Goal: Task Accomplishment & Management: Use online tool/utility

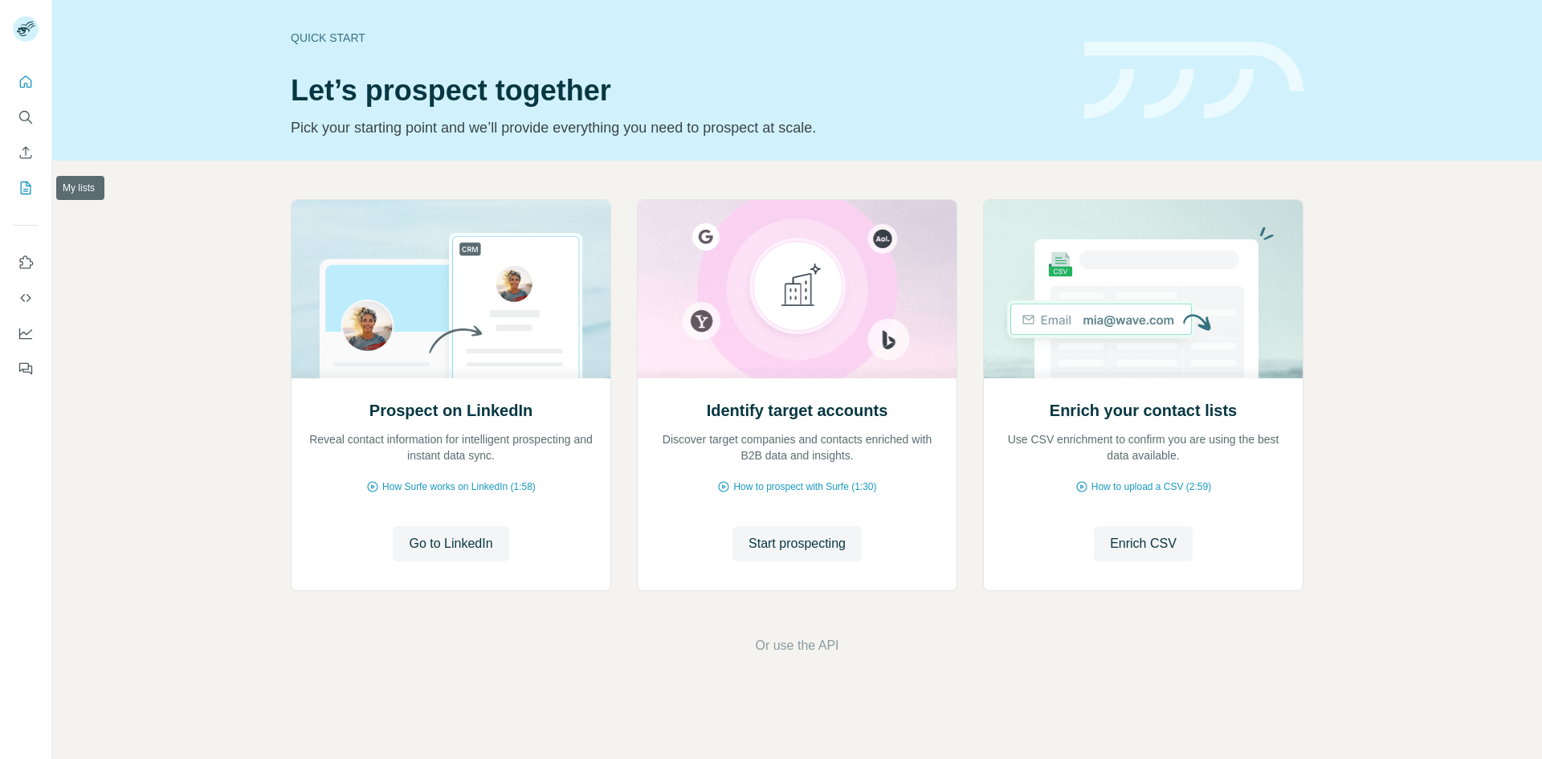
click at [26, 191] on icon "My lists" at bounding box center [27, 186] width 8 height 10
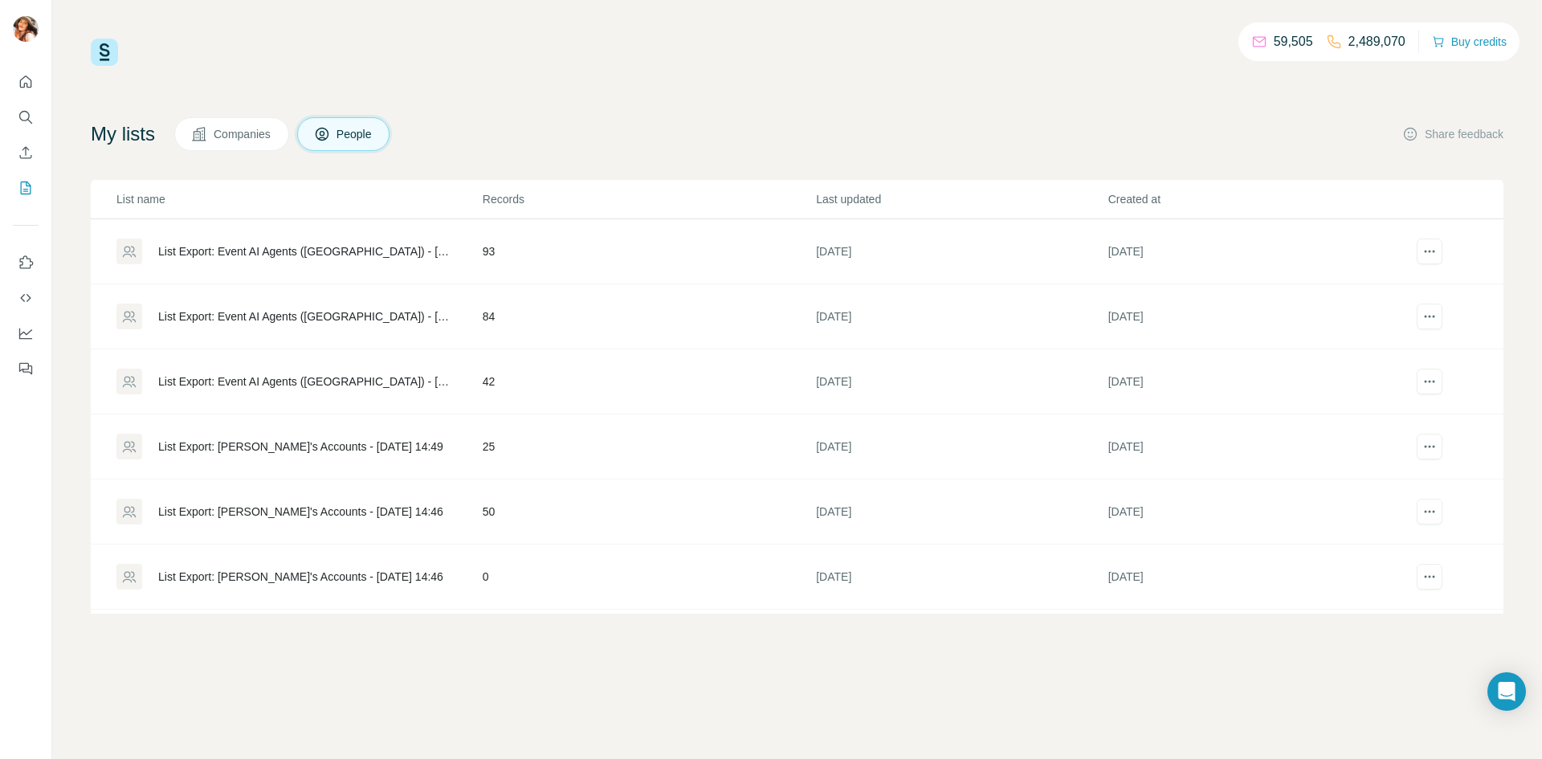
click at [220, 330] on td "List Export: Event AI Agents ([GEOGRAPHIC_DATA]) - [DATE] 12:40" at bounding box center [286, 316] width 391 height 65
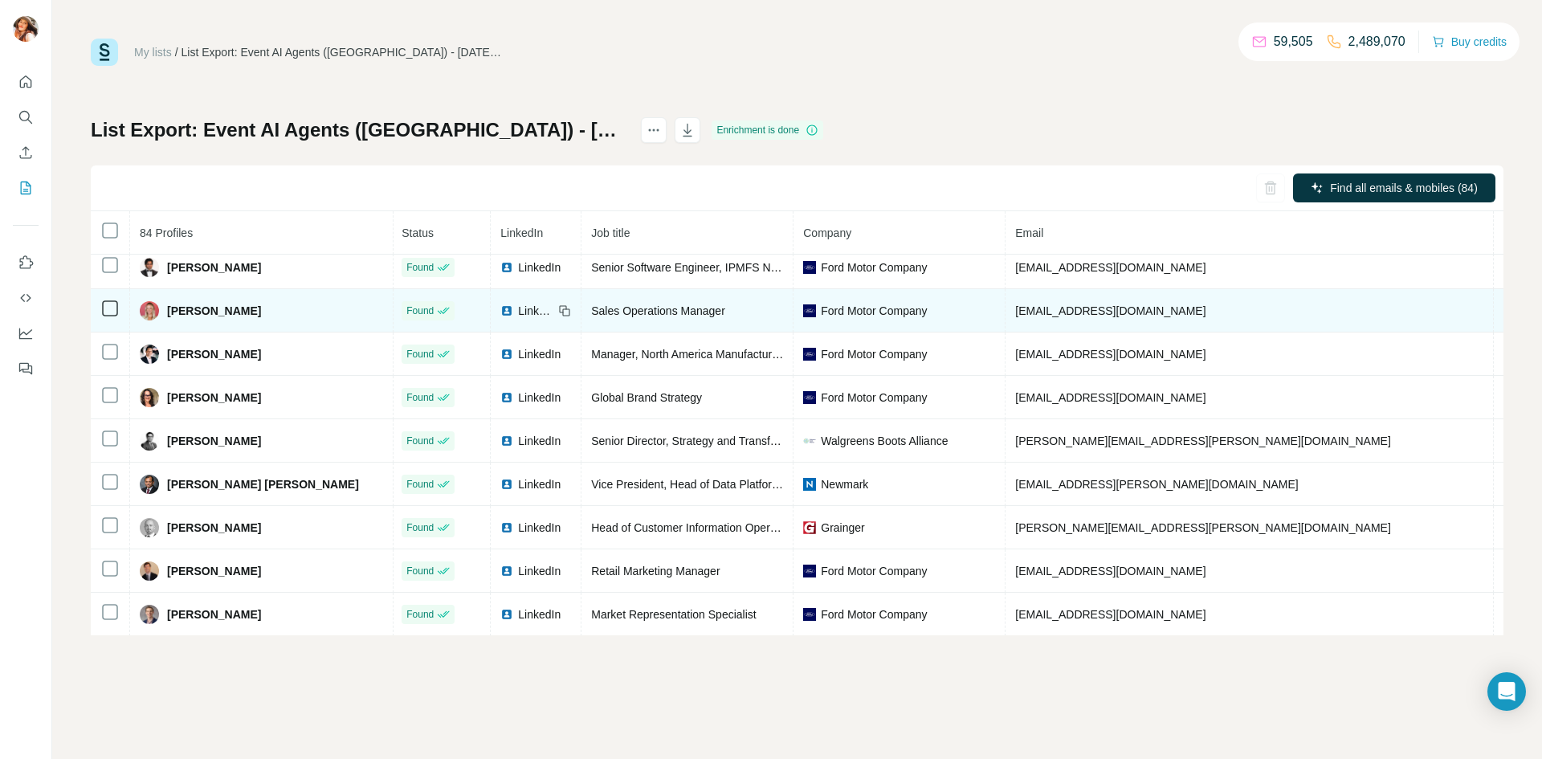
scroll to position [2281, 1]
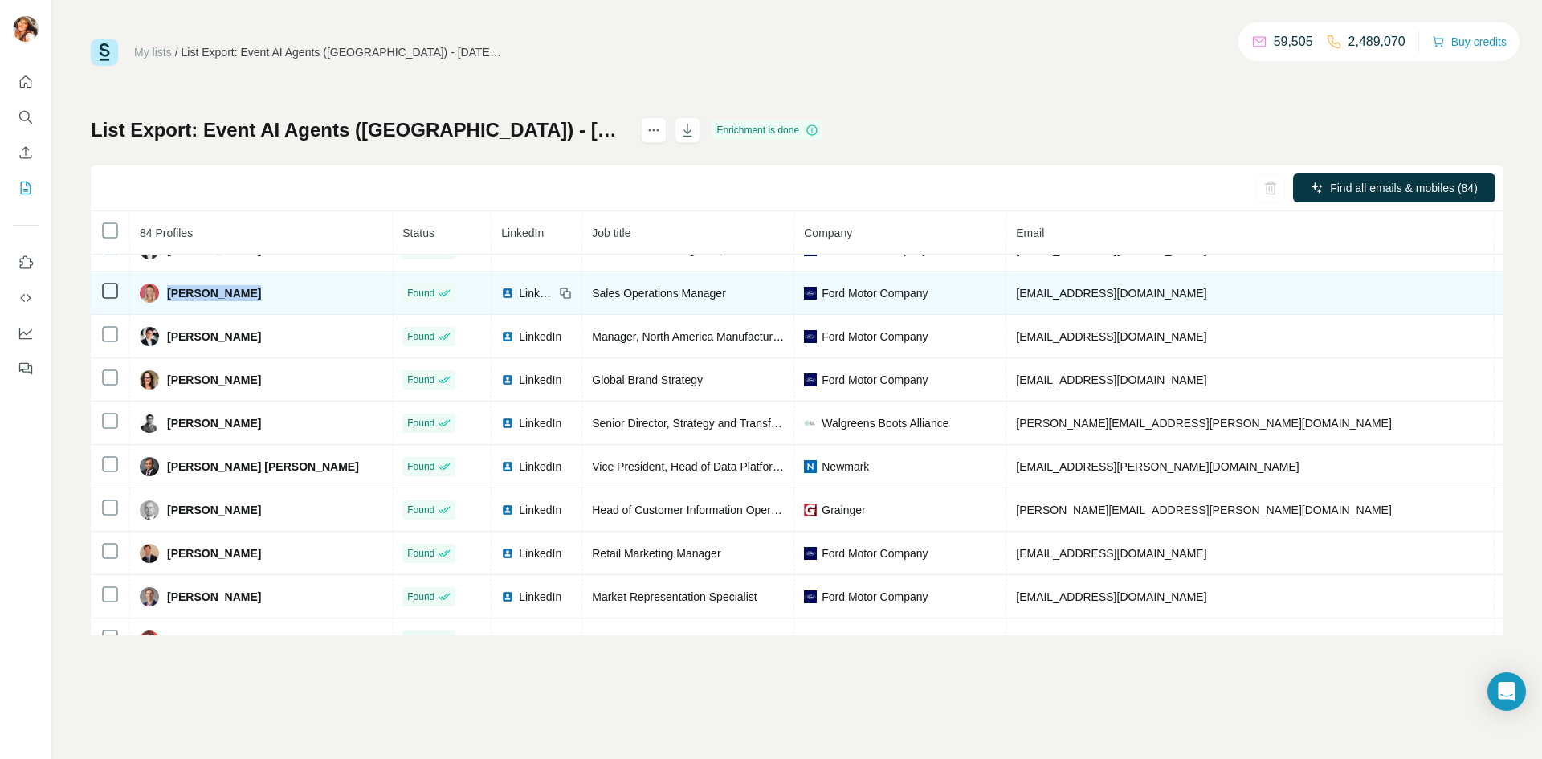
drag, startPoint x: 251, startPoint y: 335, endPoint x: 167, endPoint y: 335, distance: 83.5
click at [167, 303] on div "Sarah Teutsch" at bounding box center [261, 292] width 243 height 19
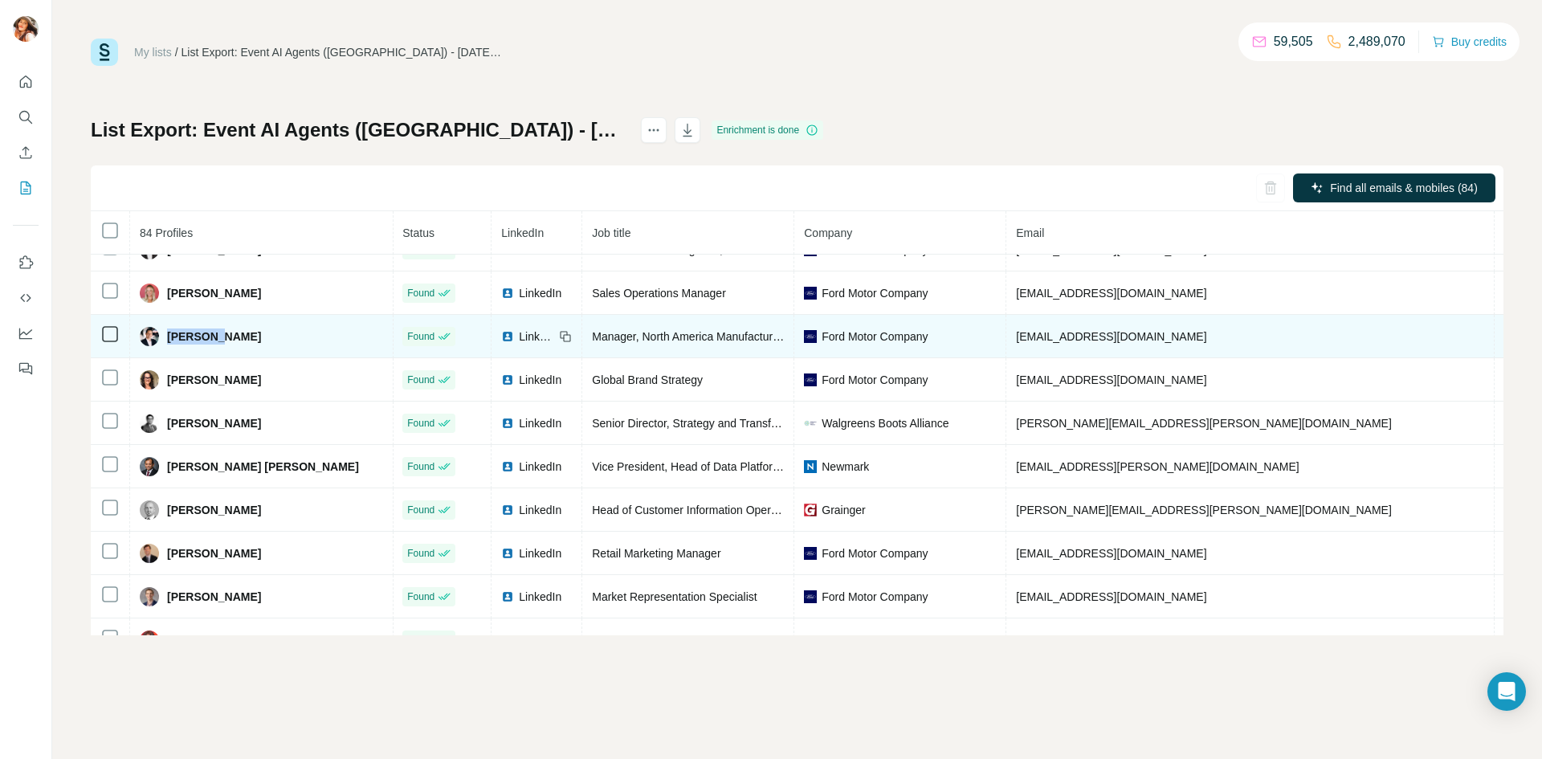
drag, startPoint x: 222, startPoint y: 385, endPoint x: 165, endPoint y: 384, distance: 57.0
click at [165, 346] on div "Shay Fox" at bounding box center [261, 336] width 243 height 19
copy span "Shay Fox"
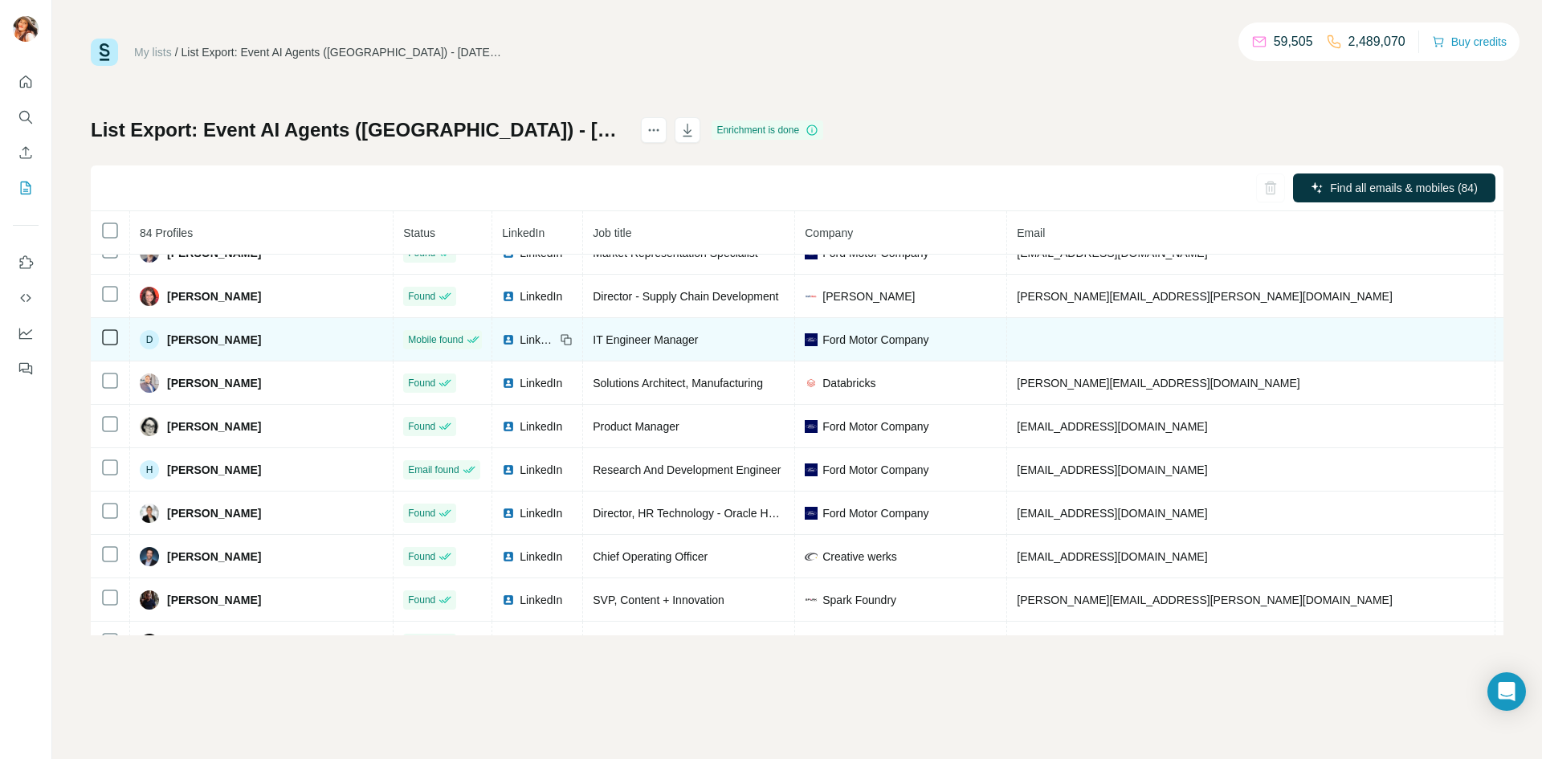
scroll to position [2679, 0]
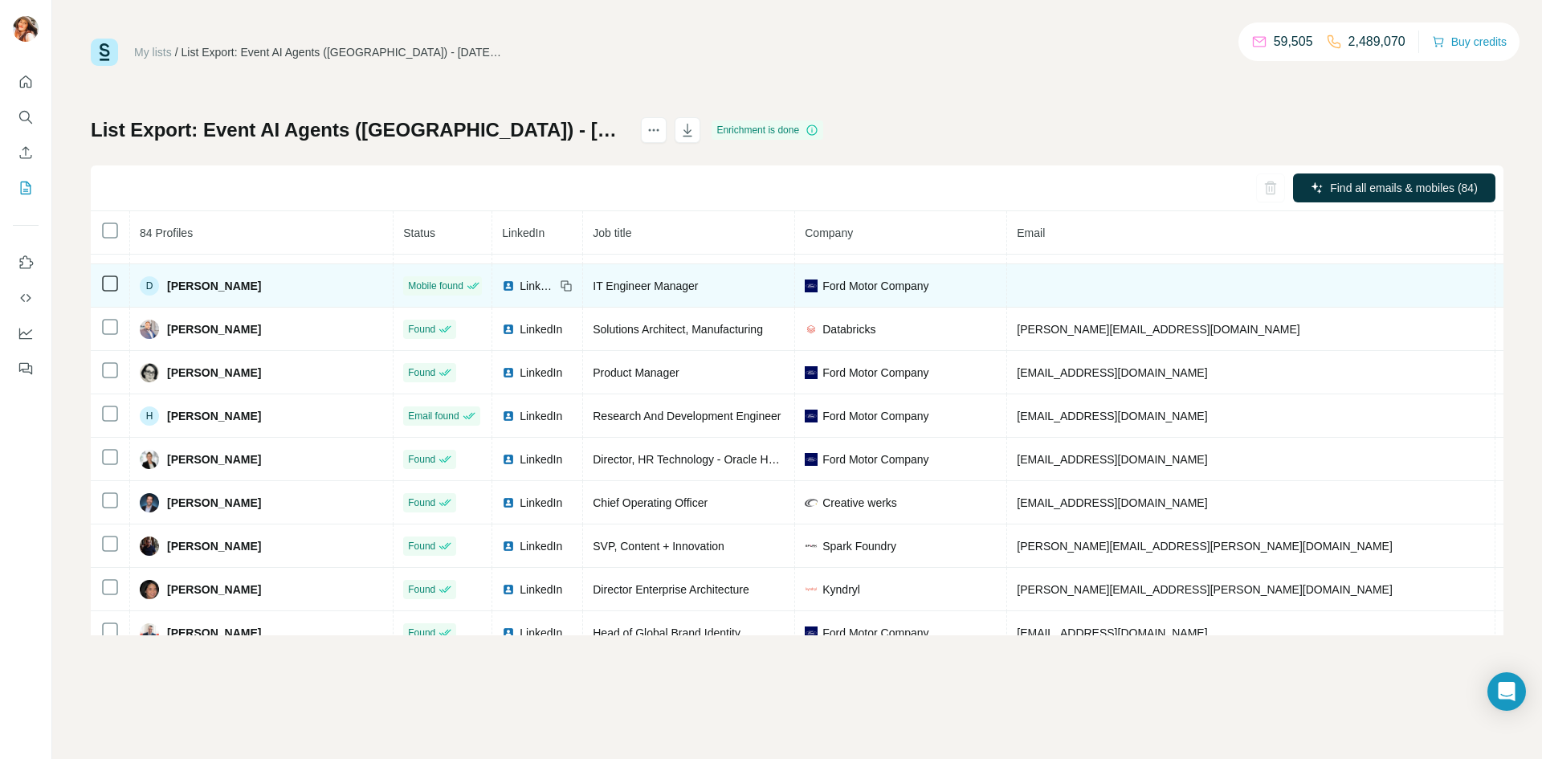
drag, startPoint x: 268, startPoint y: 338, endPoint x: 170, endPoint y: 333, distance: 98.1
click at [170, 295] on div "D DeMarcus Holland" at bounding box center [261, 285] width 243 height 19
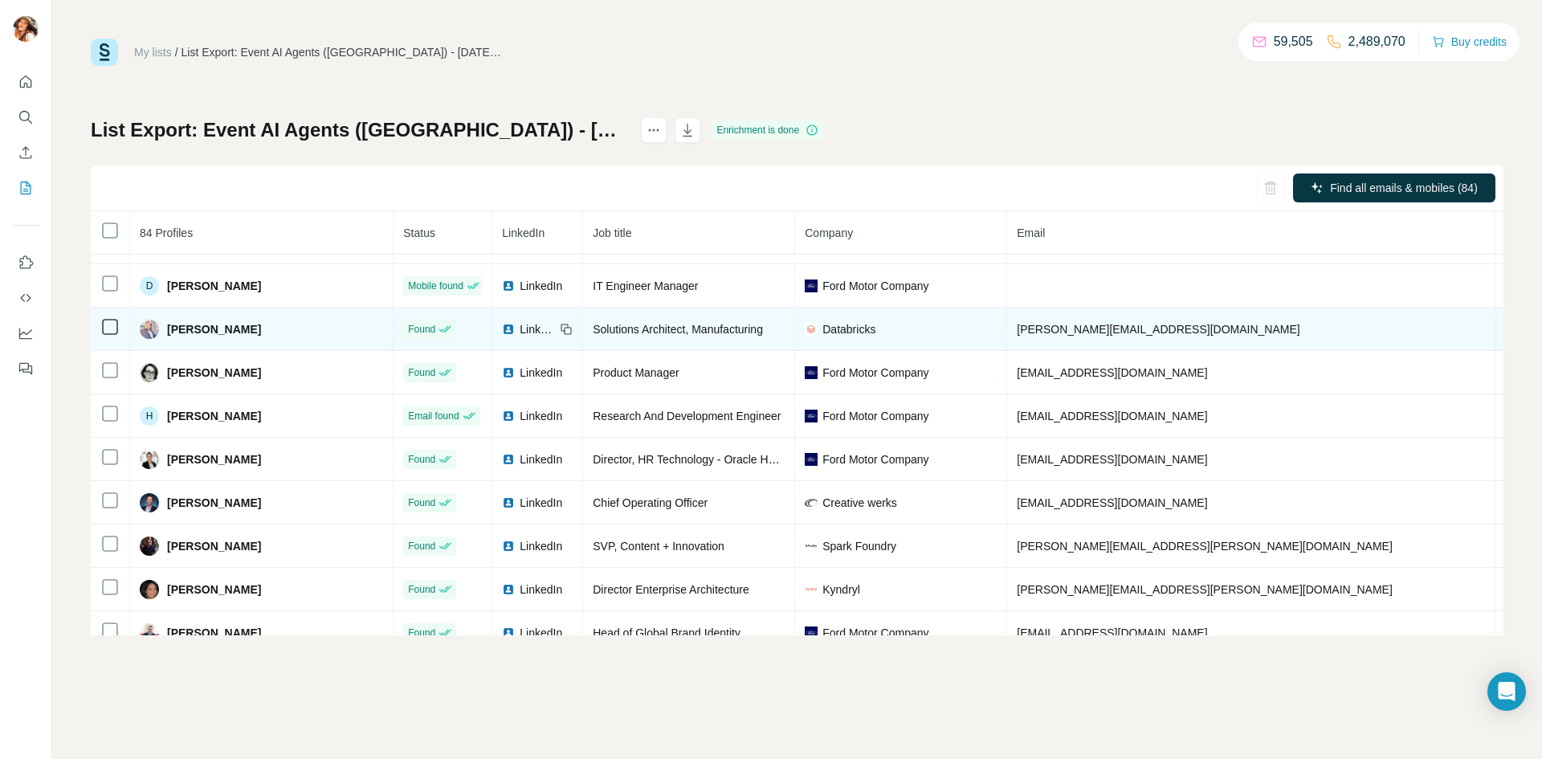
copy span "DeMarcus Holland"
drag, startPoint x: 250, startPoint y: 380, endPoint x: 165, endPoint y: 381, distance: 84.3
click at [165, 339] on div "Gaurav Sharma" at bounding box center [200, 329] width 121 height 19
copy span "Gaurav Sharma"
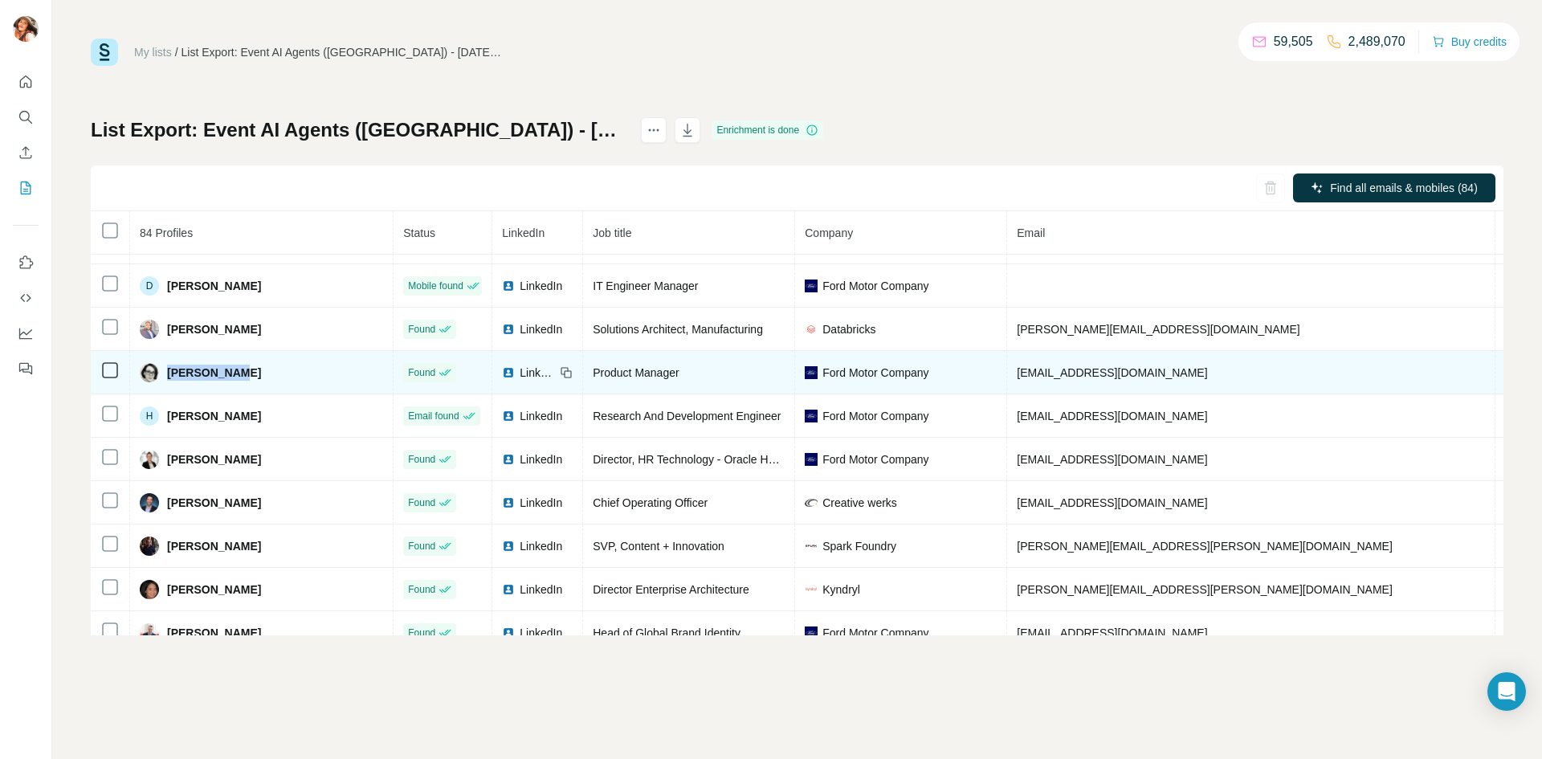
drag, startPoint x: 275, startPoint y: 419, endPoint x: 163, endPoint y: 420, distance: 112.4
click at [163, 382] on div "Gwen Hickey" at bounding box center [261, 372] width 243 height 19
copy span "Gwen Hickey"
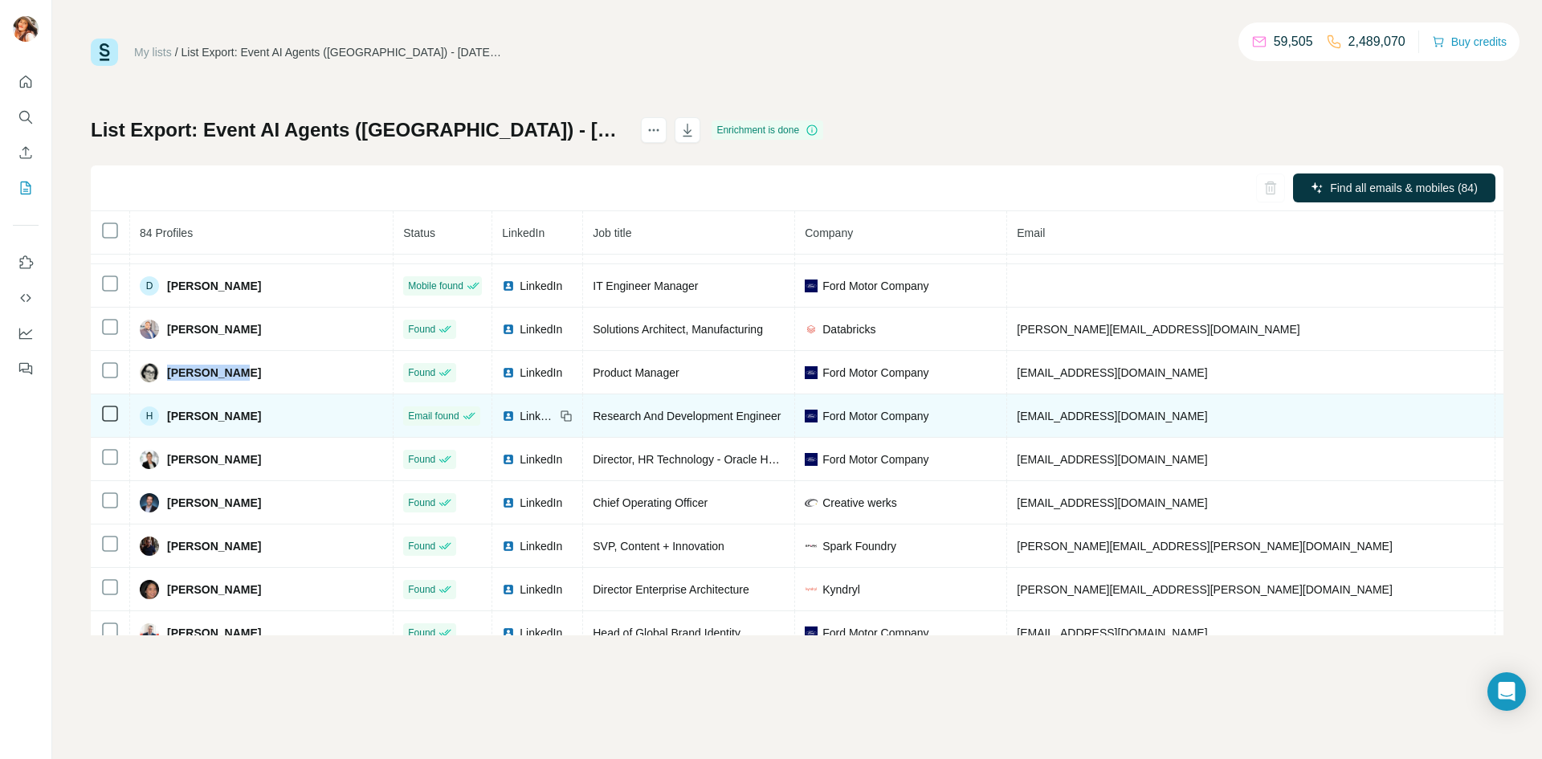
drag, startPoint x: 274, startPoint y: 467, endPoint x: 159, endPoint y: 461, distance: 115.0
click at [159, 426] on div "H Hossein Gholizadeh" at bounding box center [261, 415] width 243 height 19
copy div "Hossein Gholizadeh"
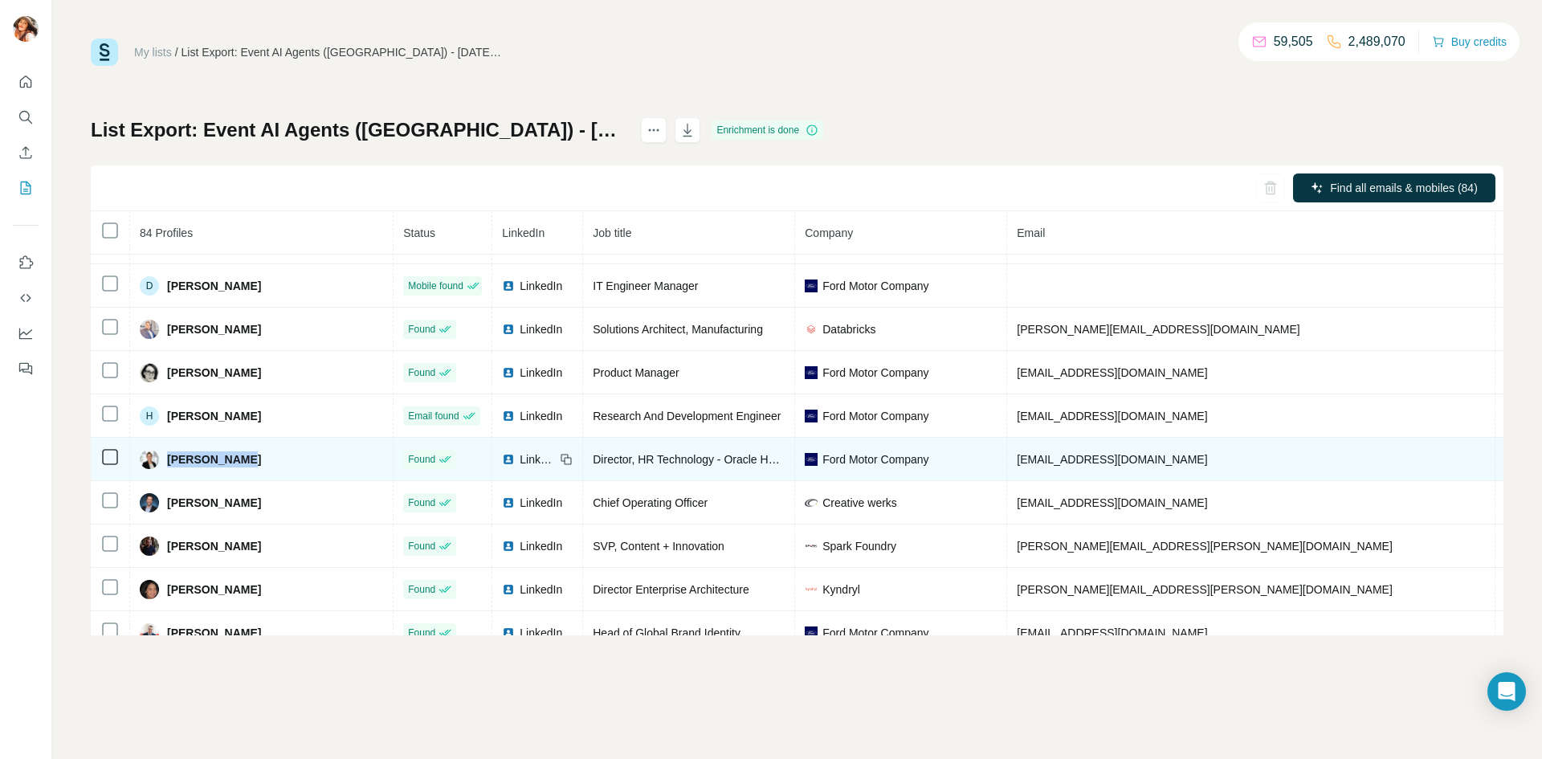
drag, startPoint x: 201, startPoint y: 499, endPoint x: 165, endPoint y: 510, distance: 37.6
click at [165, 469] on div "Janine Brown" at bounding box center [261, 459] width 243 height 19
copy span "Janine Brown"
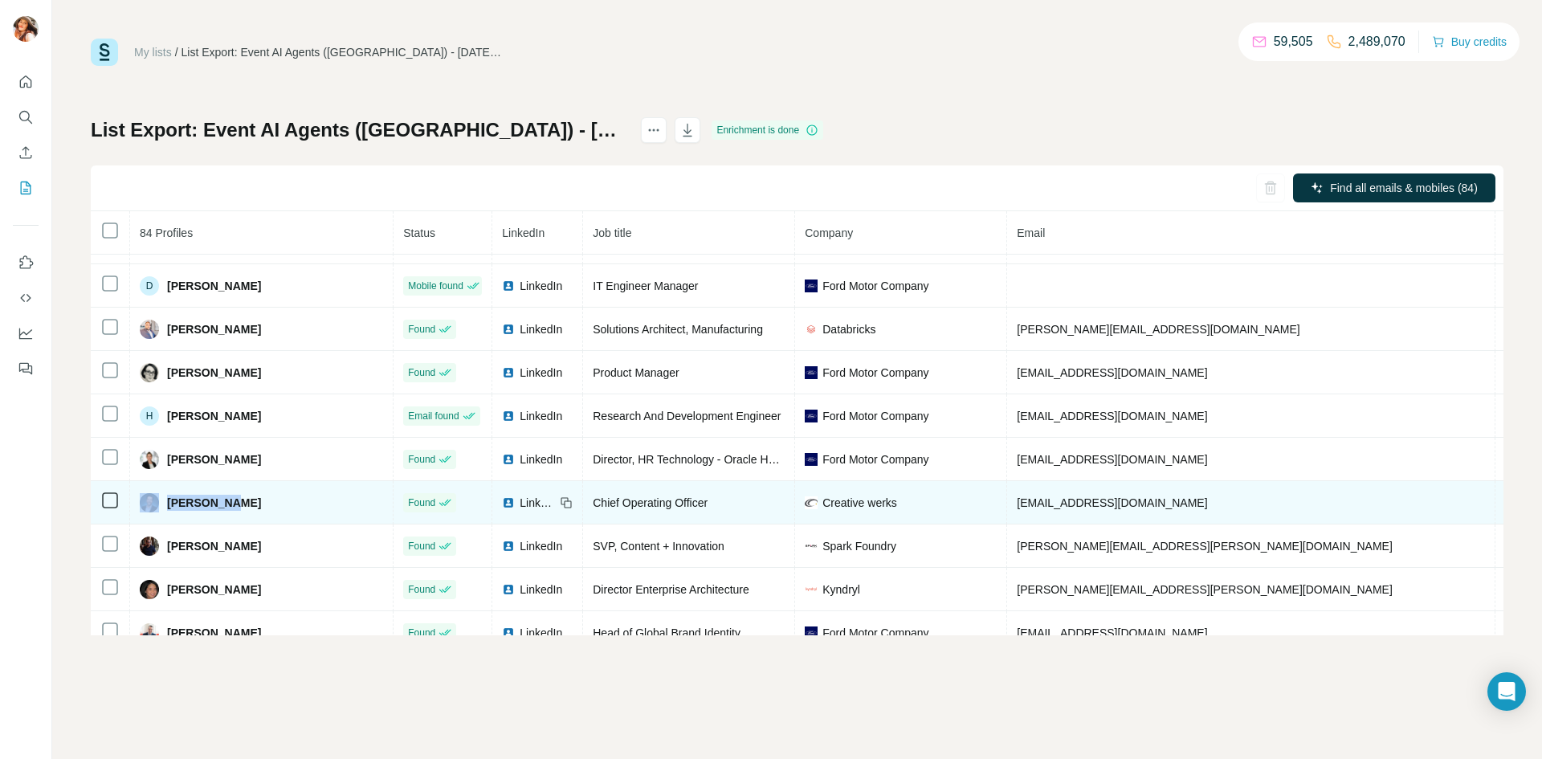
drag, startPoint x: 229, startPoint y: 560, endPoint x: 155, endPoint y: 560, distance: 73.9
click at [155, 512] on div "Jeff Sanko" at bounding box center [261, 502] width 243 height 19
copy div "Jeff Sanko"
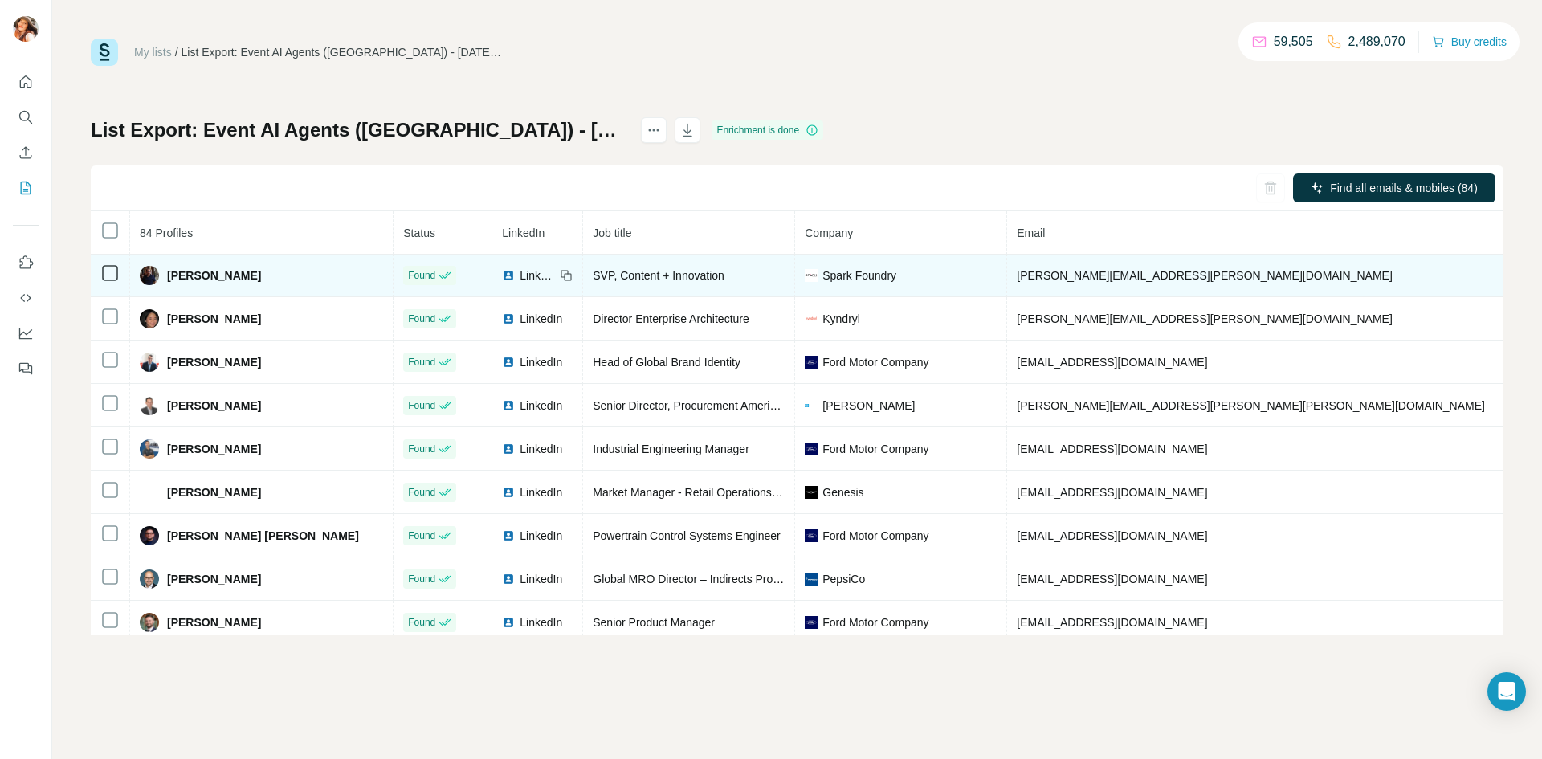
scroll to position [2973, 0]
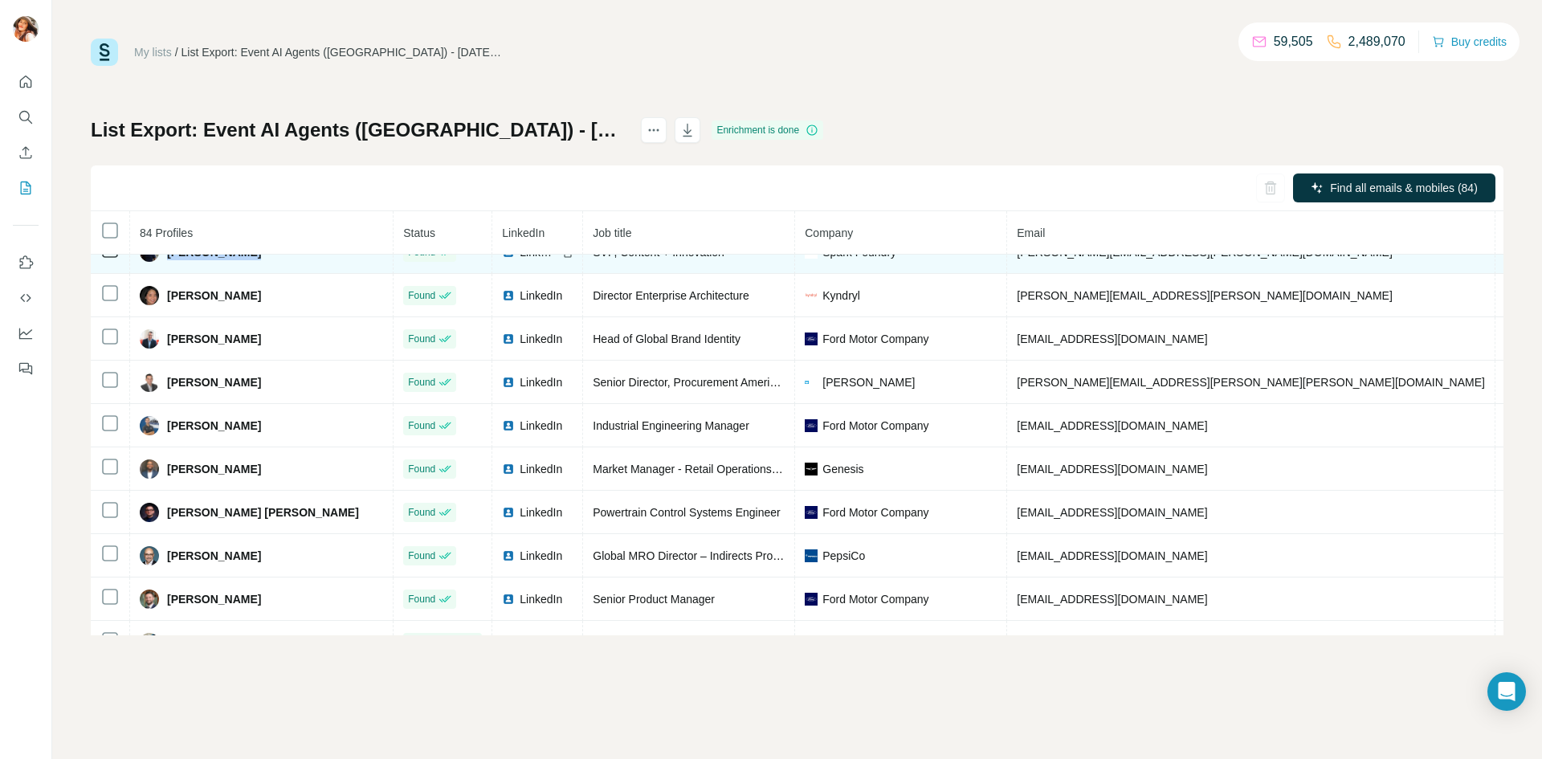
drag, startPoint x: 242, startPoint y: 308, endPoint x: 163, endPoint y: 310, distance: 79.5
click at [163, 262] on div "Jeffrey Wolfe" at bounding box center [261, 251] width 243 height 19
copy span "Jeffrey Wolfe"
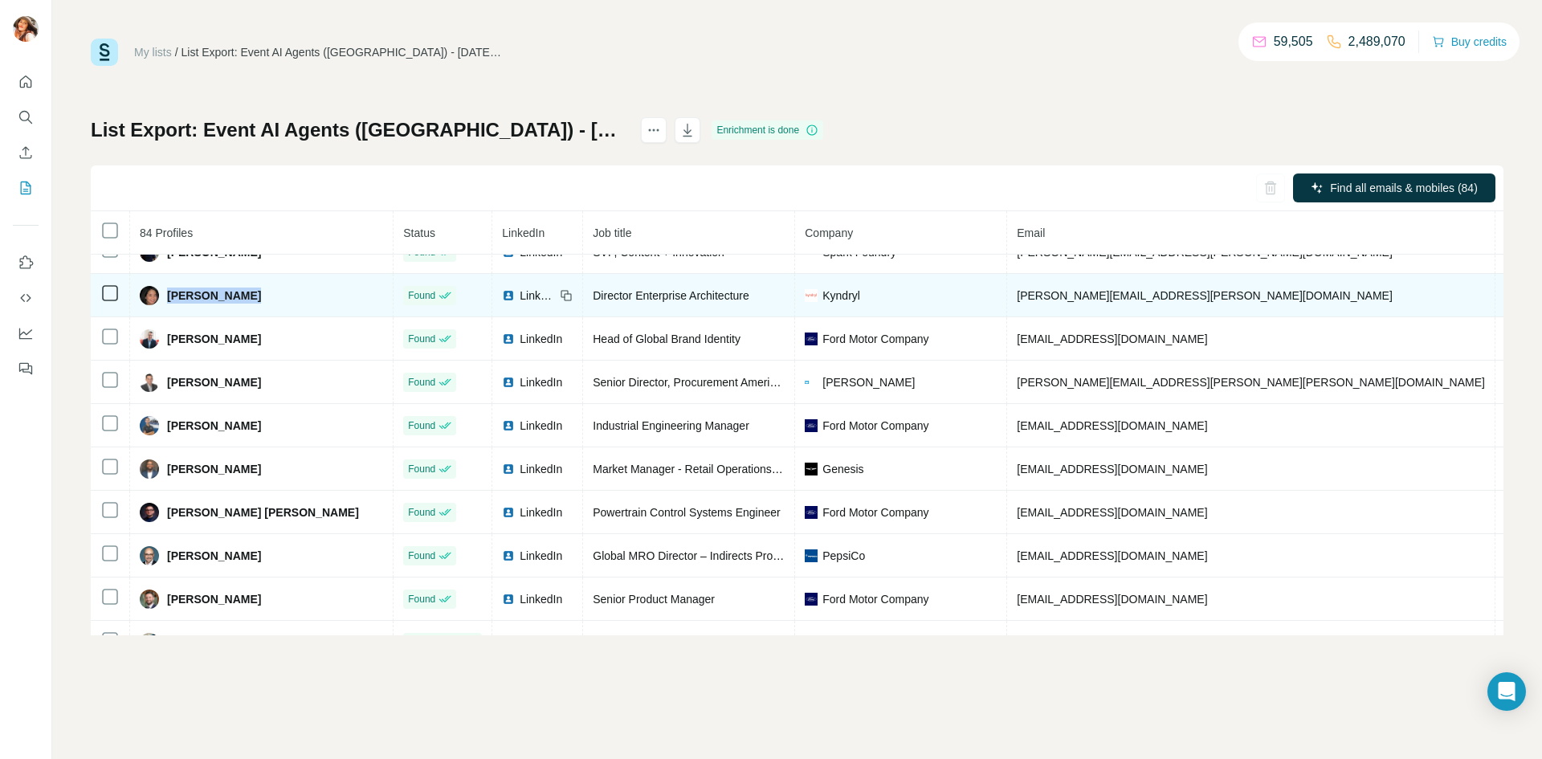
drag, startPoint x: 241, startPoint y: 355, endPoint x: 163, endPoint y: 344, distance: 78.7
click at [163, 305] on div "Jennifer Tong" at bounding box center [200, 295] width 121 height 19
copy span "Jennifer Tong"
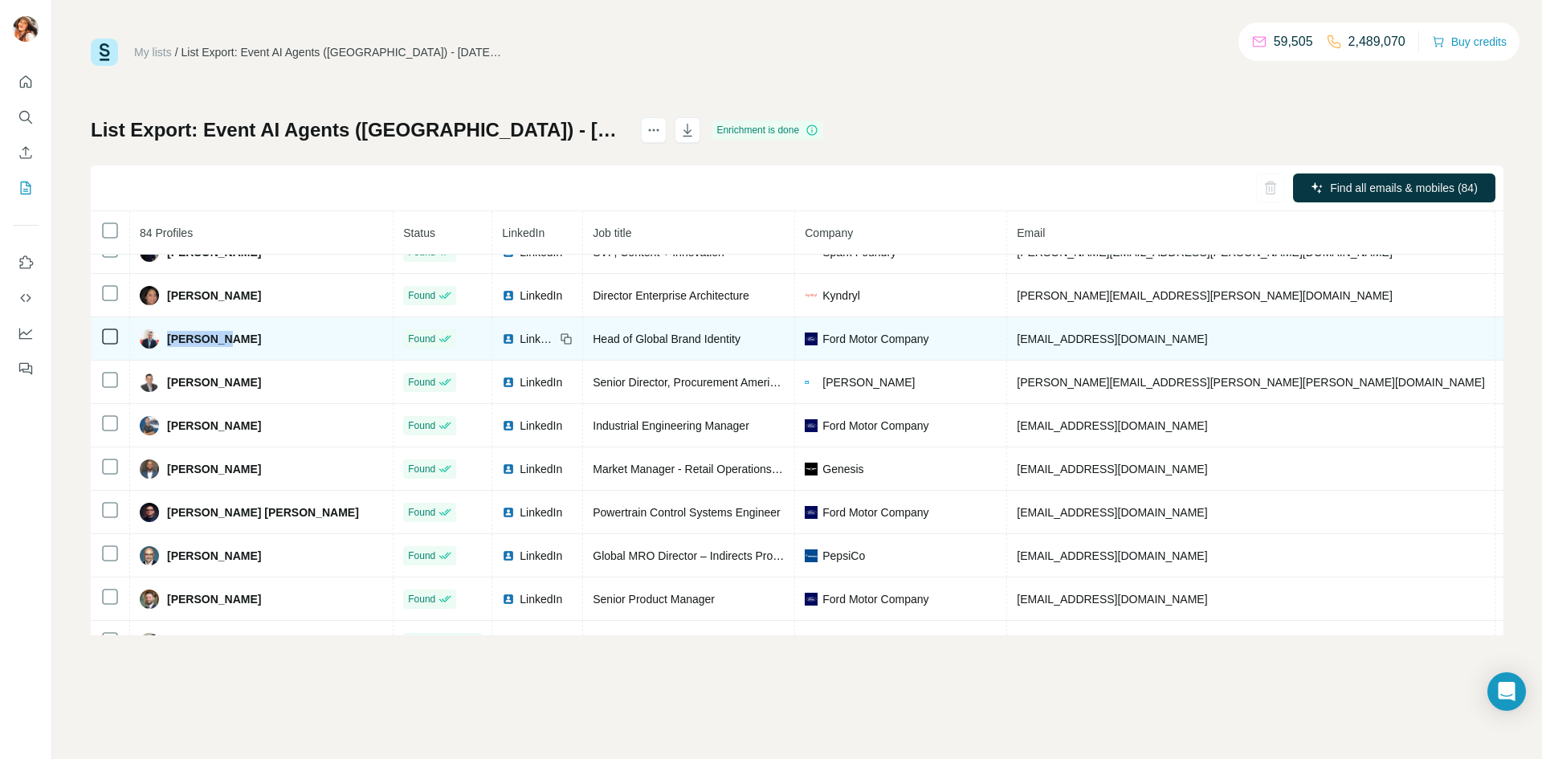
drag, startPoint x: 226, startPoint y: 399, endPoint x: 165, endPoint y: 399, distance: 60.2
click at [165, 348] on div "John Gass" at bounding box center [261, 338] width 243 height 19
copy span "John Gass"
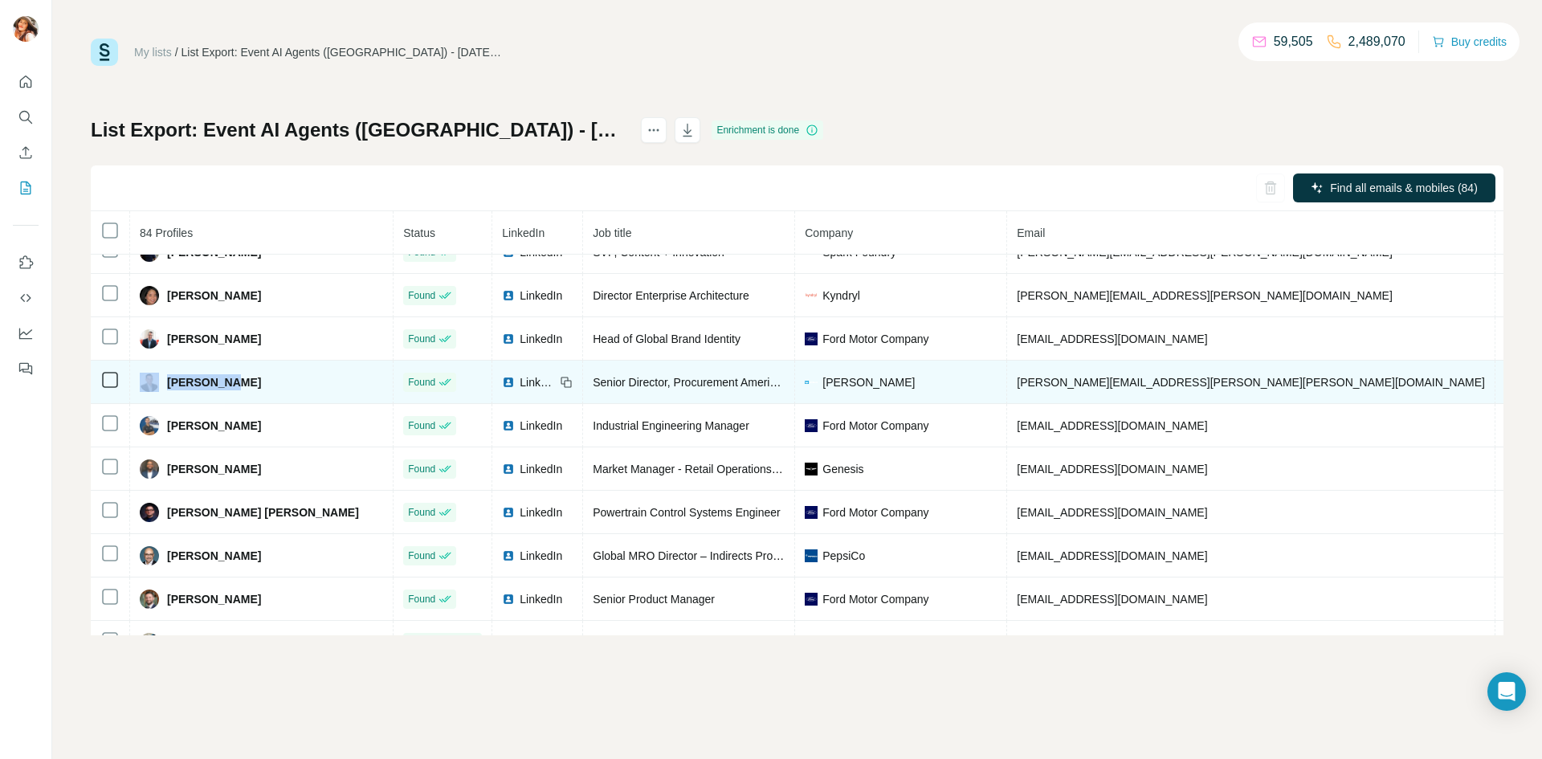
drag, startPoint x: 231, startPoint y: 441, endPoint x: 161, endPoint y: 442, distance: 69.9
click at [161, 392] on div "José Silva" at bounding box center [261, 382] width 243 height 19
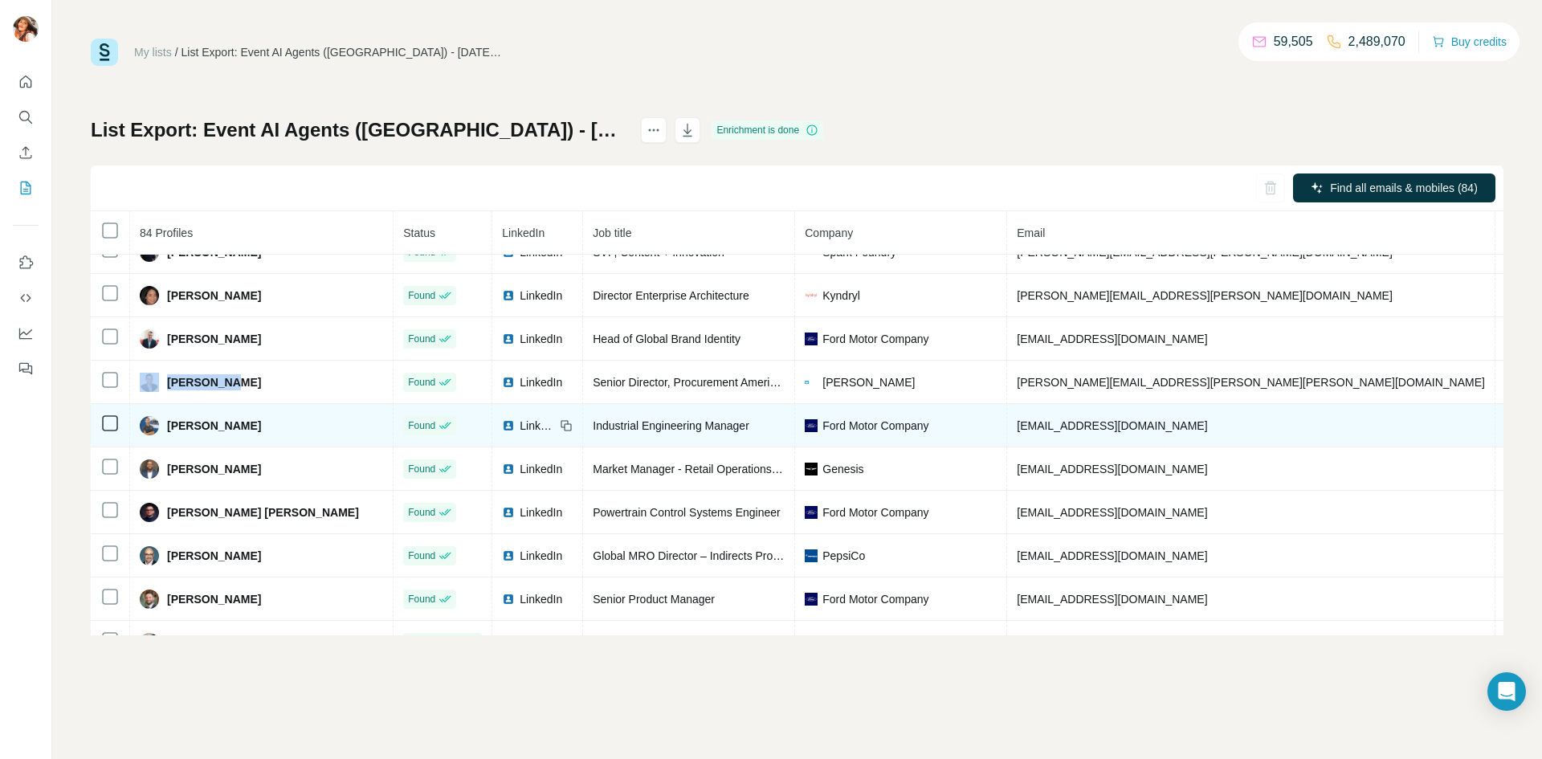
drag, startPoint x: 263, startPoint y: 481, endPoint x: 166, endPoint y: 482, distance: 96.4
click at [166, 435] on div "Joseph Labriola" at bounding box center [261, 425] width 243 height 19
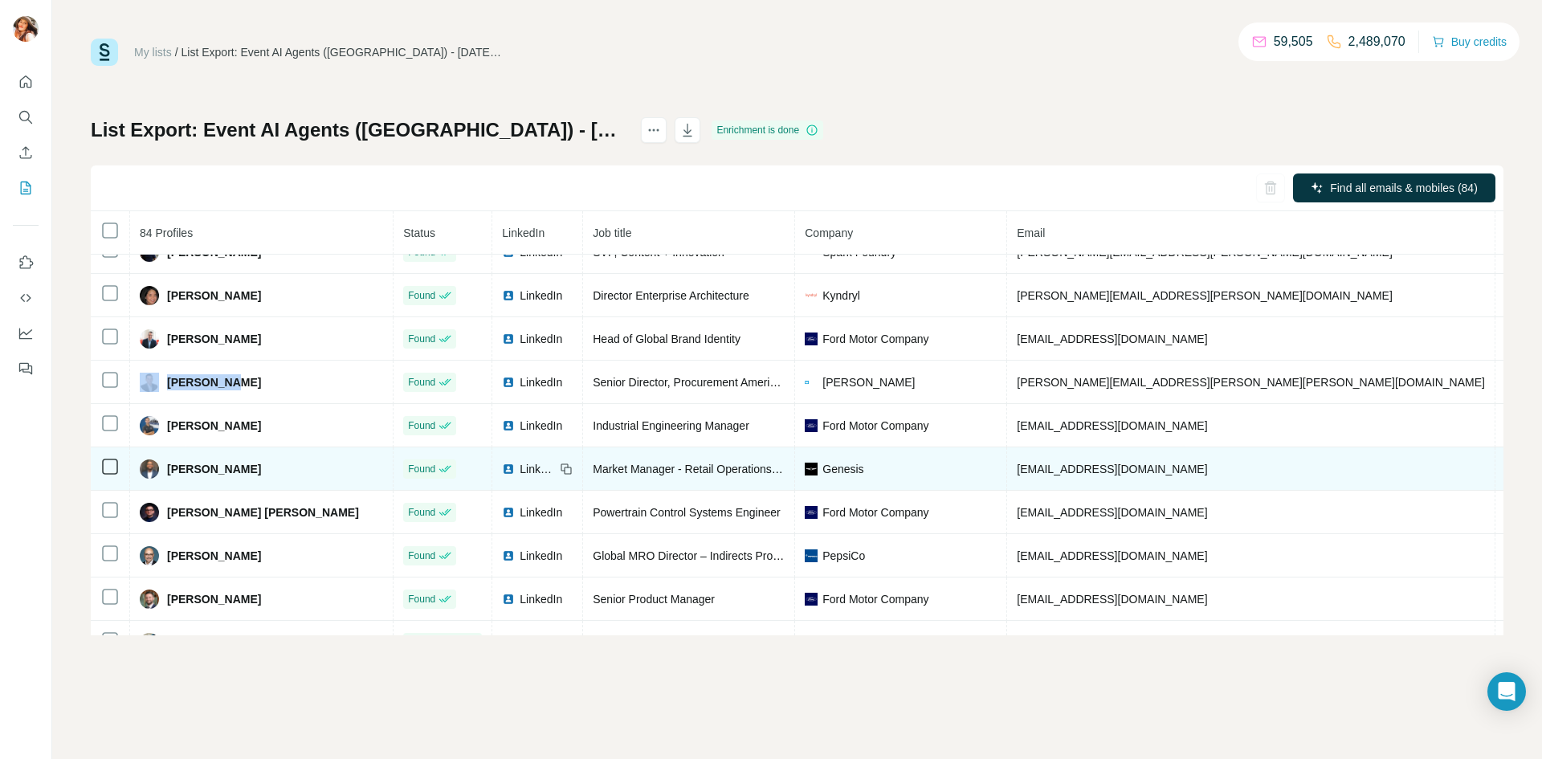
drag, startPoint x: 250, startPoint y: 524, endPoint x: 165, endPoint y: 525, distance: 85.1
click at [165, 479] on div "Kendall Griffin" at bounding box center [261, 468] width 243 height 19
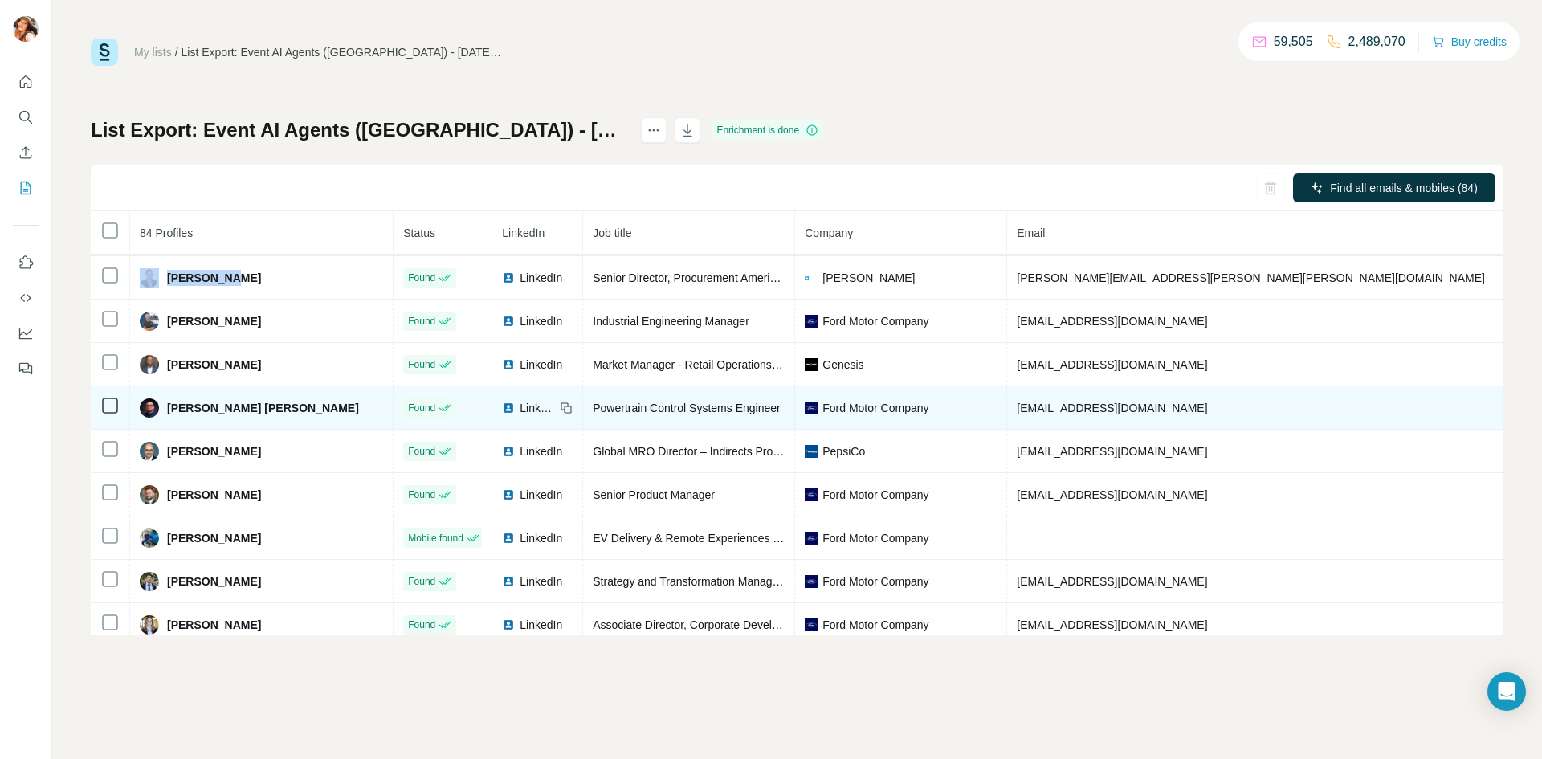
scroll to position [3153, 0]
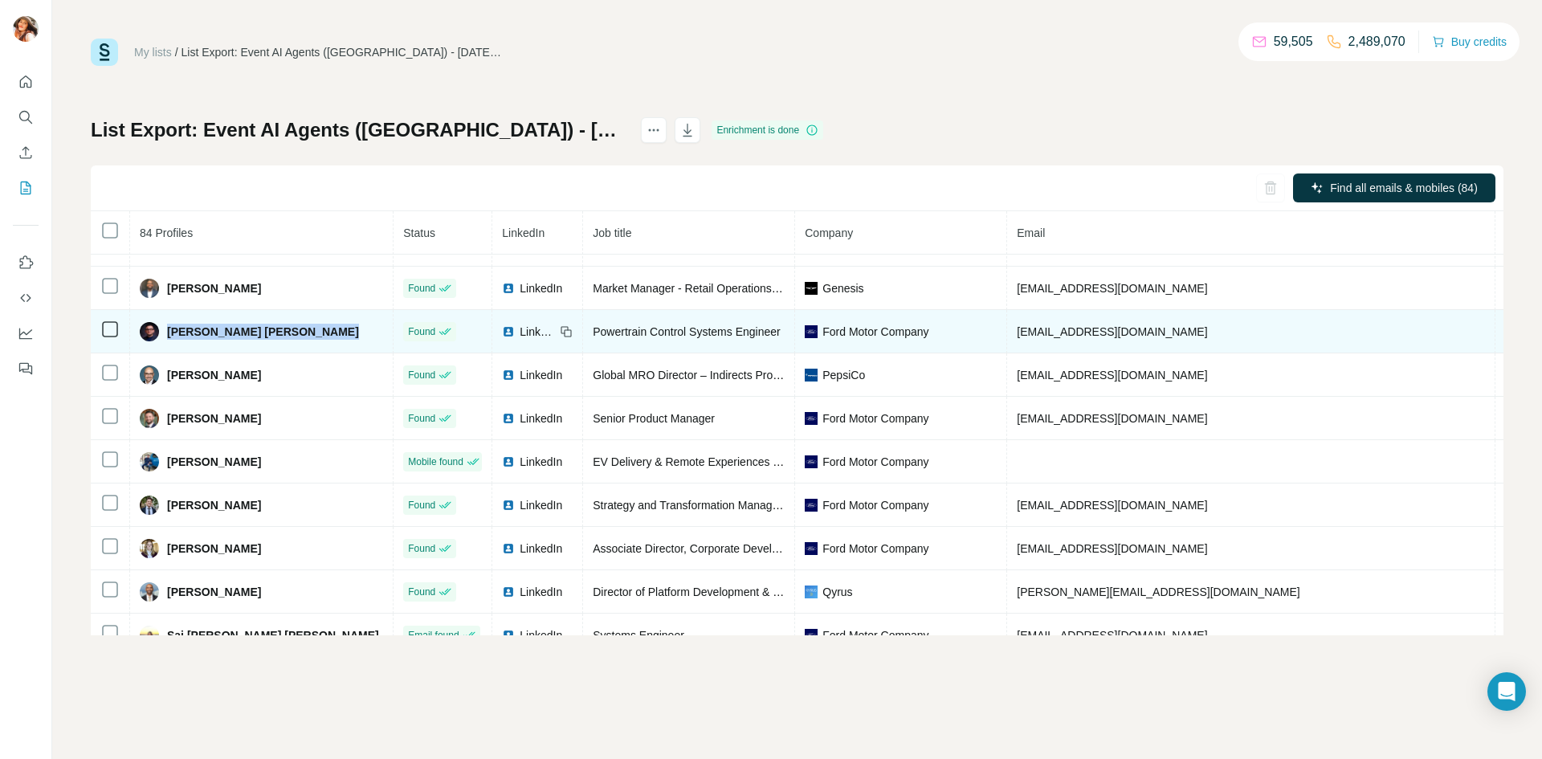
drag, startPoint x: 238, startPoint y: 388, endPoint x: 167, endPoint y: 392, distance: 71.6
click at [167, 341] on div "Luis J. Rodriguez Uzcategui" at bounding box center [261, 331] width 243 height 19
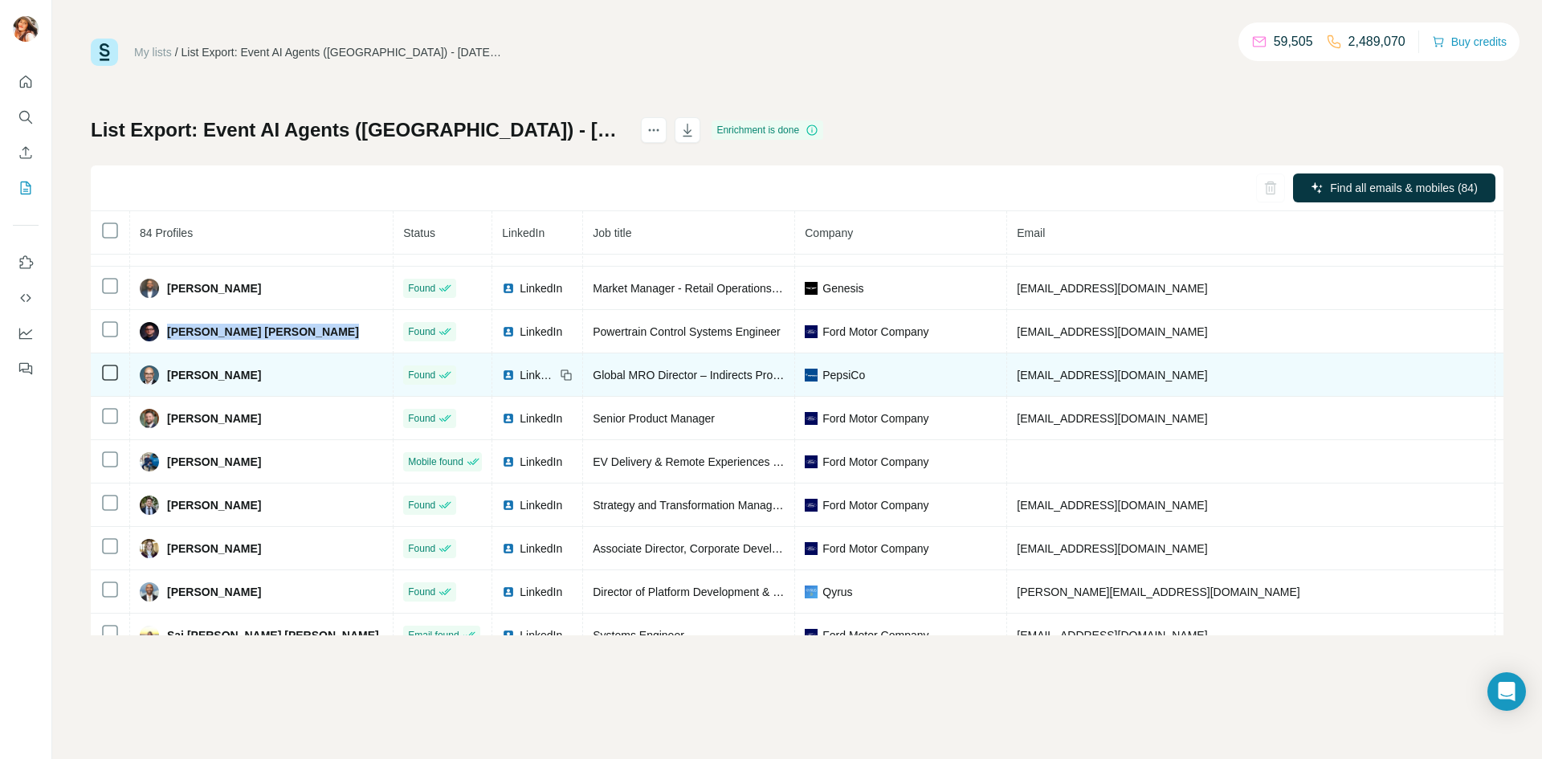
drag, startPoint x: 261, startPoint y: 439, endPoint x: 167, endPoint y: 442, distance: 94.0
click at [167, 385] on div "Marcello Berzeri" at bounding box center [261, 374] width 243 height 19
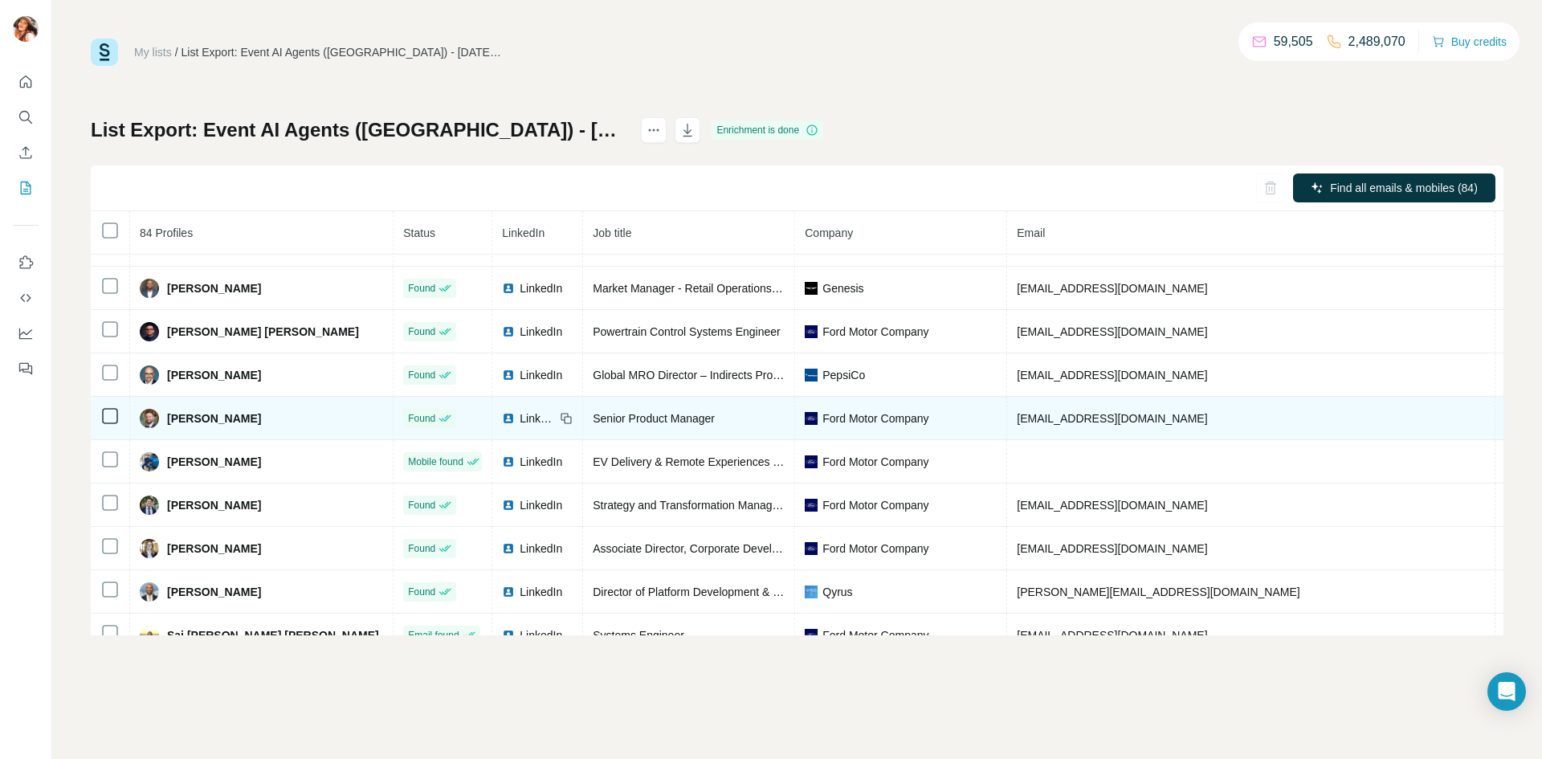
click at [227, 426] on span "Michel Atieh" at bounding box center [214, 418] width 94 height 16
drag, startPoint x: 241, startPoint y: 481, endPoint x: 164, endPoint y: 475, distance: 77.3
click at [164, 428] on div "Michel Atieh" at bounding box center [261, 418] width 243 height 19
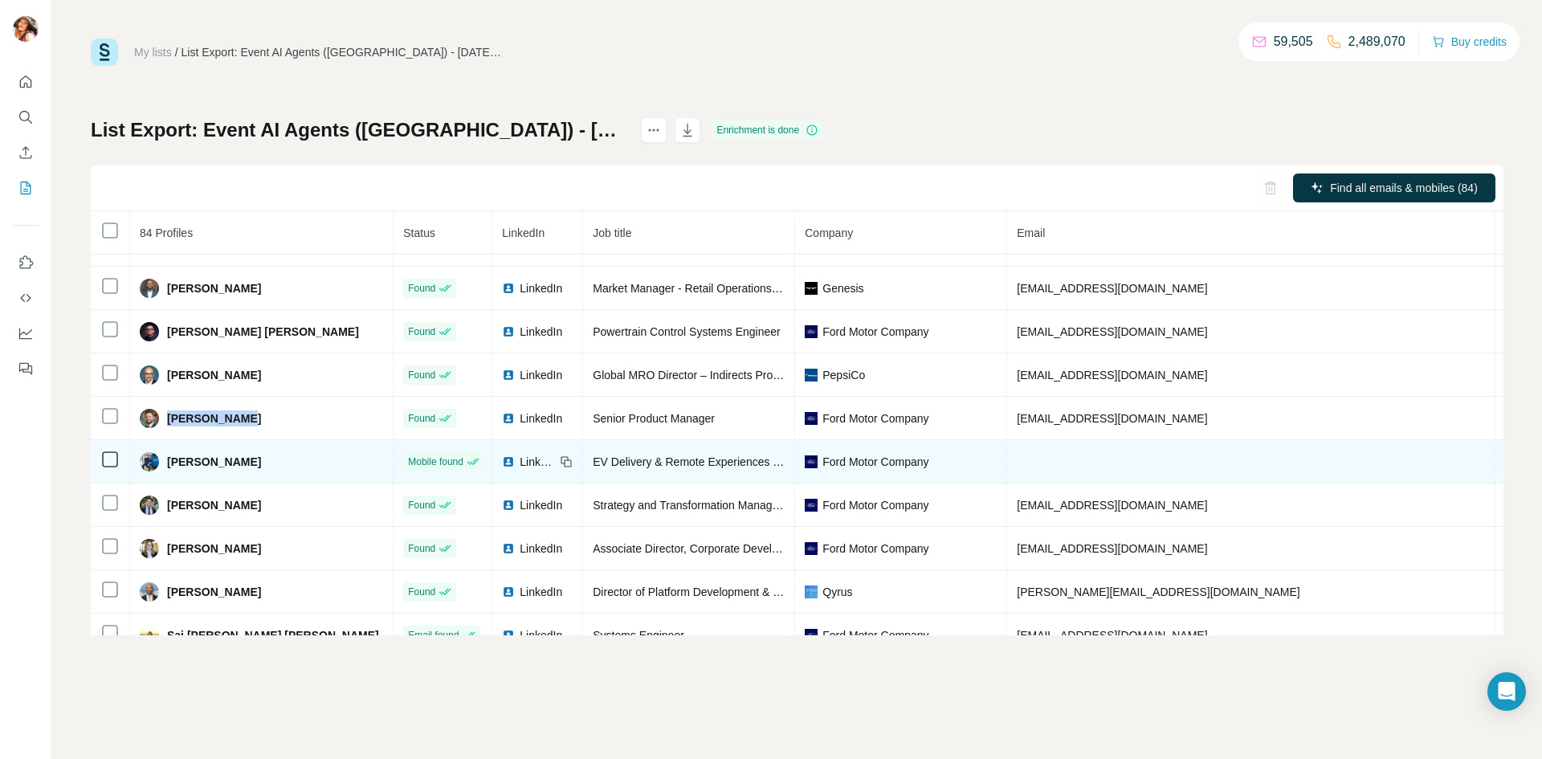
scroll to position [3330, 0]
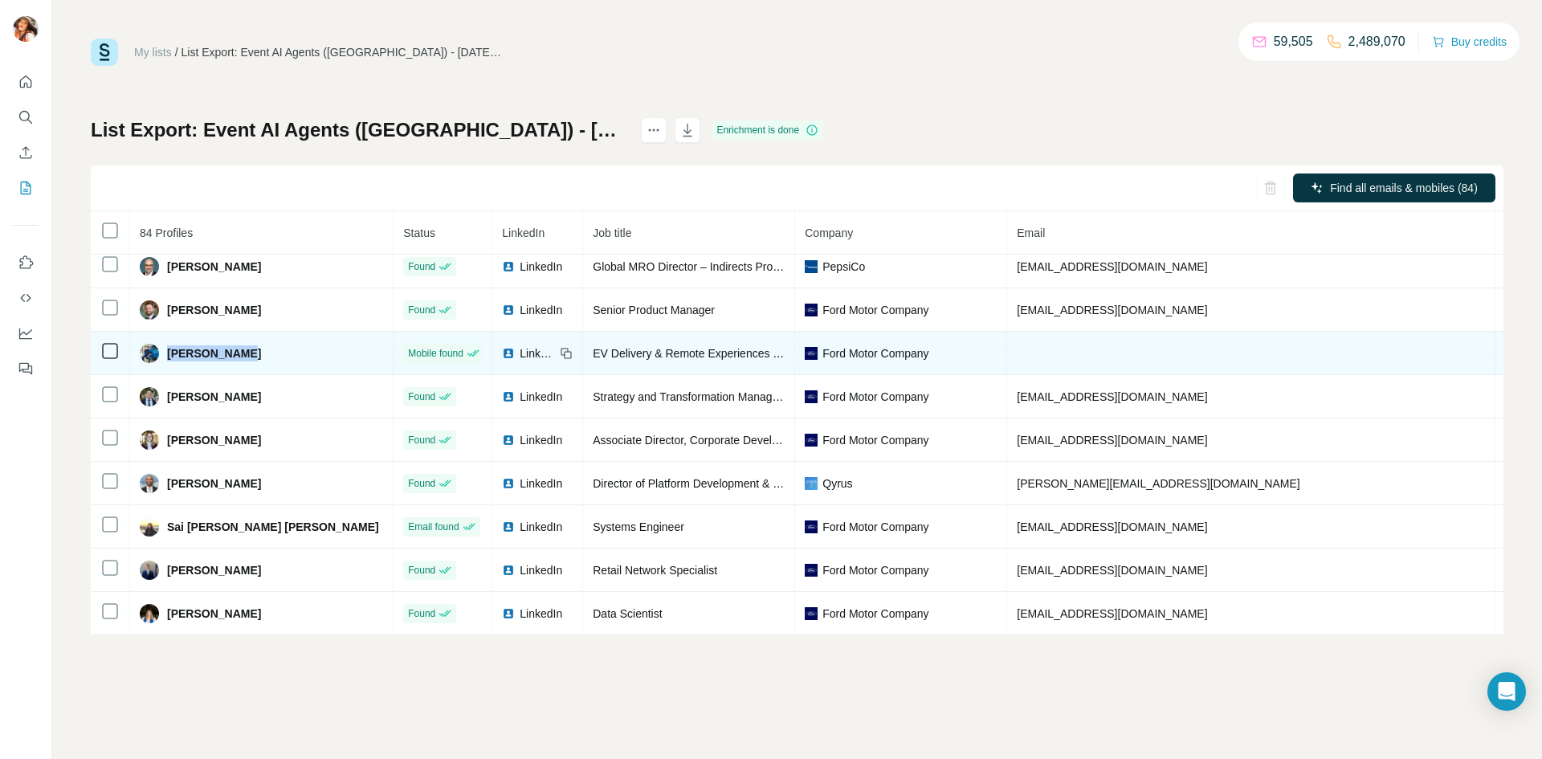
drag, startPoint x: 242, startPoint y: 343, endPoint x: 164, endPoint y: 342, distance: 77.9
click at [164, 344] on div "Nathan Arndt" at bounding box center [261, 353] width 243 height 19
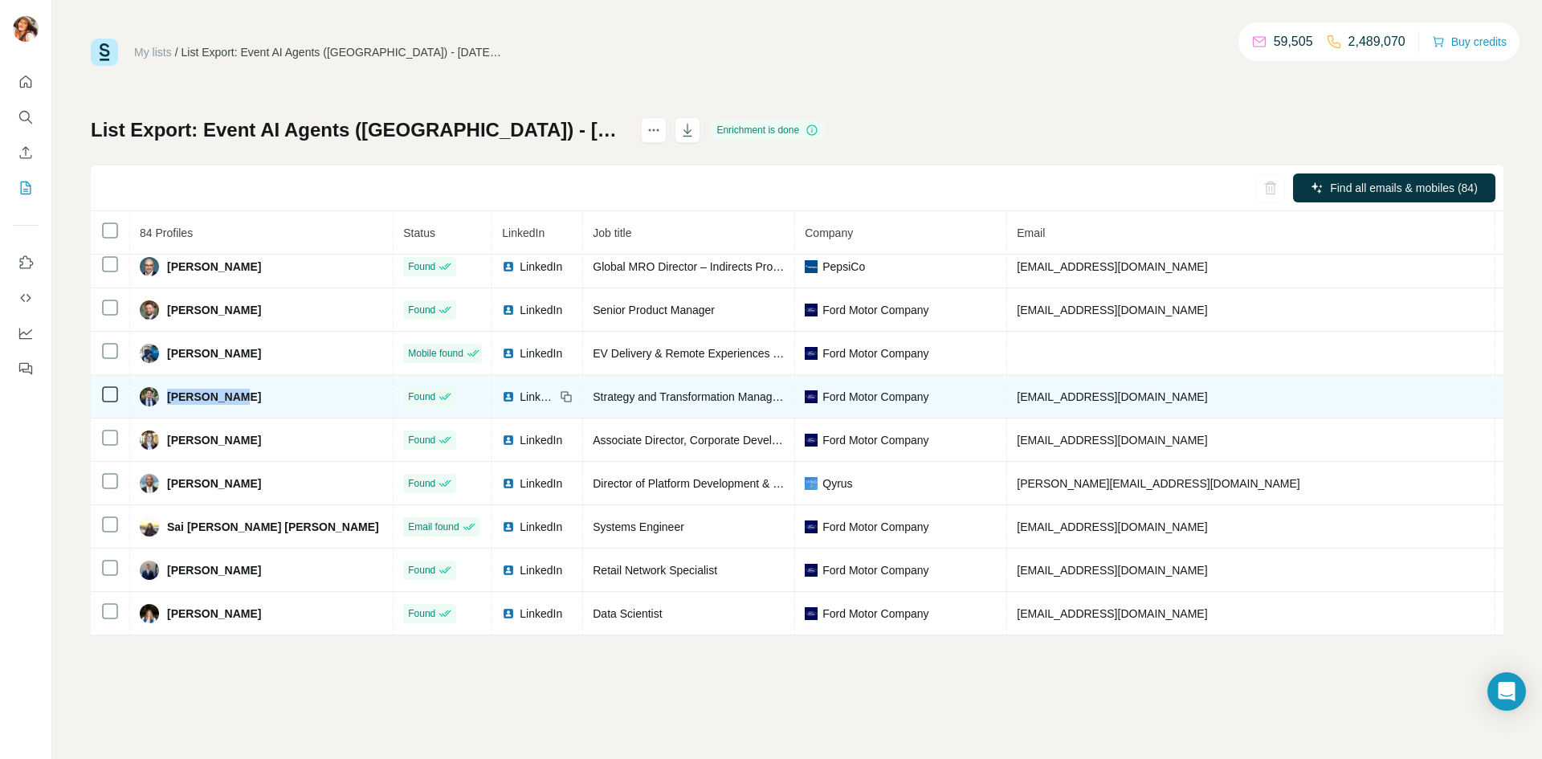
drag, startPoint x: 245, startPoint y: 393, endPoint x: 165, endPoint y: 390, distance: 79.5
click at [165, 390] on div "Noah Kaczor" at bounding box center [261, 396] width 243 height 19
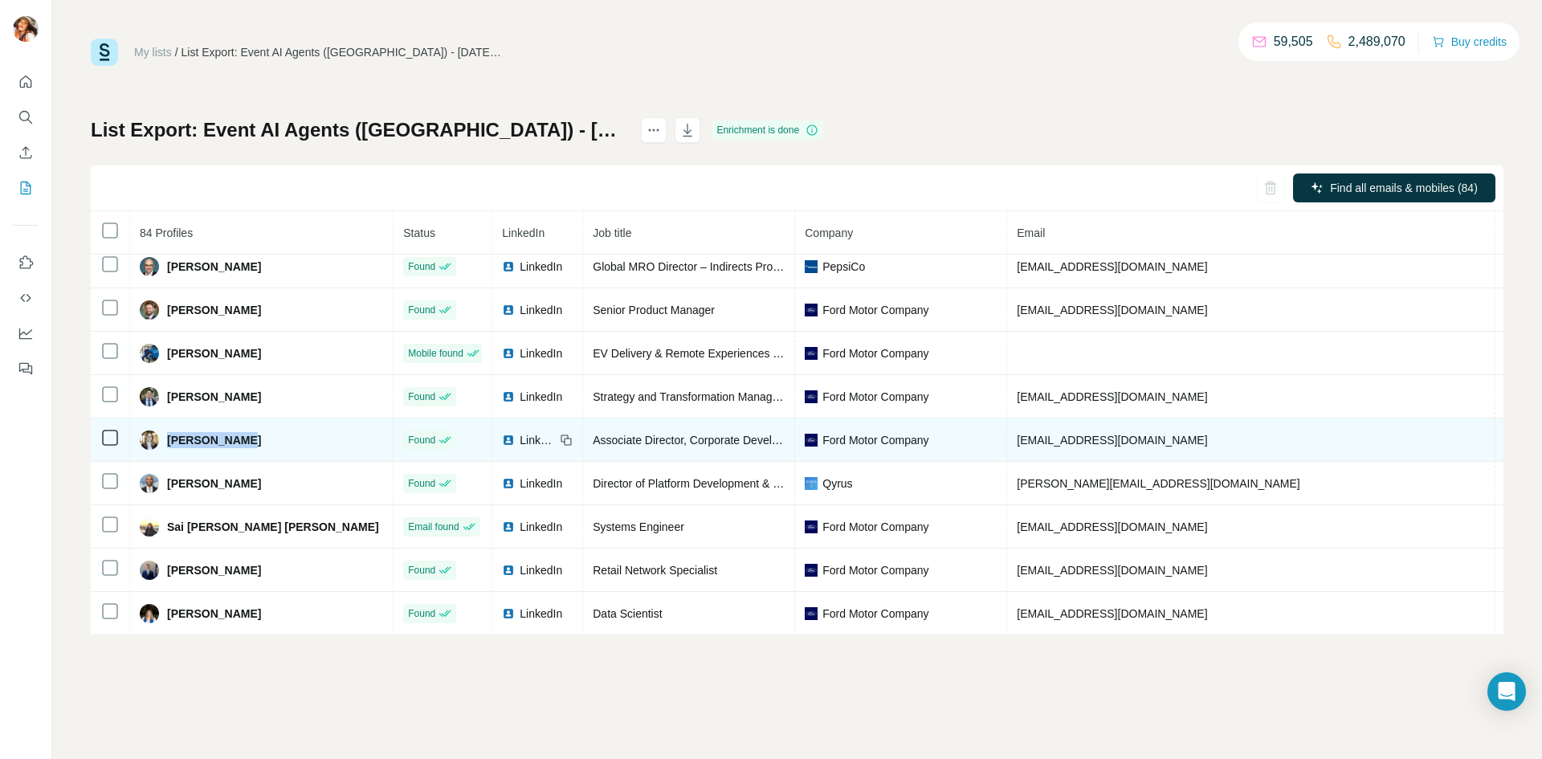
drag, startPoint x: 242, startPoint y: 433, endPoint x: 165, endPoint y: 434, distance: 77.1
click at [165, 434] on div "Pippa Laundy" at bounding box center [261, 439] width 243 height 19
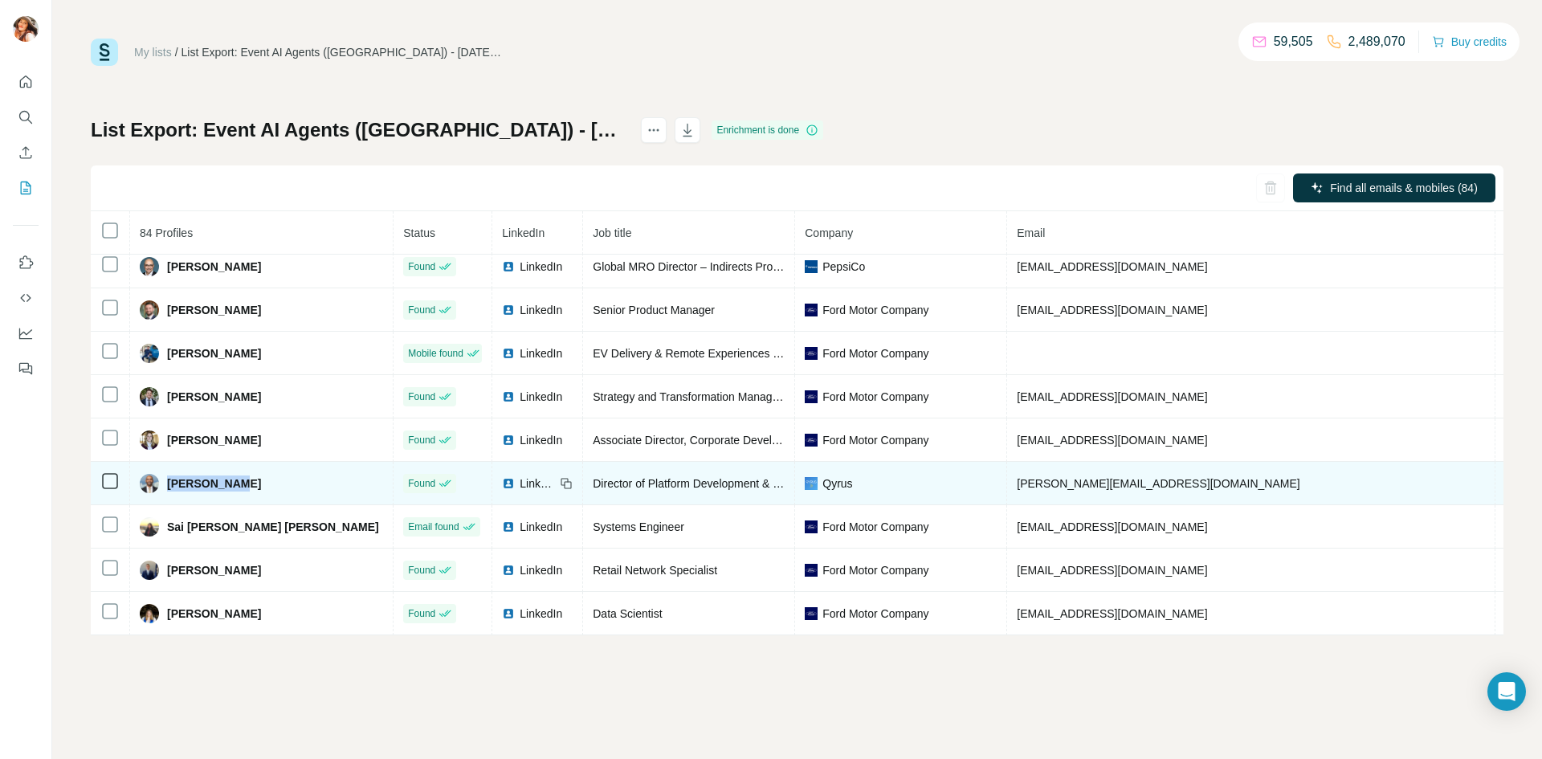
drag, startPoint x: 250, startPoint y: 480, endPoint x: 168, endPoint y: 484, distance: 82.0
click at [168, 484] on div "Raoul Kumar" at bounding box center [261, 483] width 243 height 19
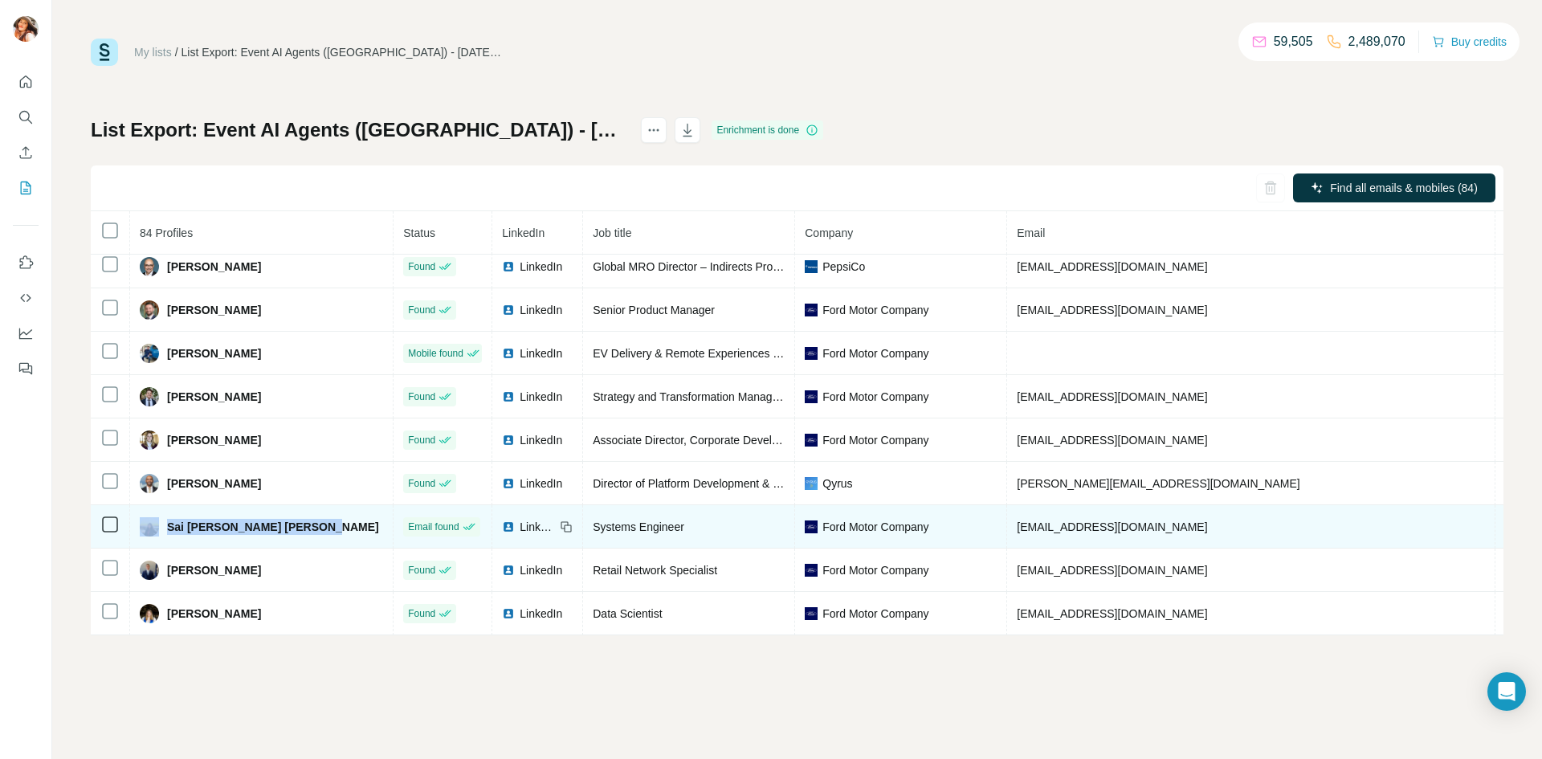
drag, startPoint x: 321, startPoint y: 525, endPoint x: 159, endPoint y: 525, distance: 162.2
click at [159, 525] on div "Sai Suguna Lekha Kancharla" at bounding box center [261, 526] width 243 height 19
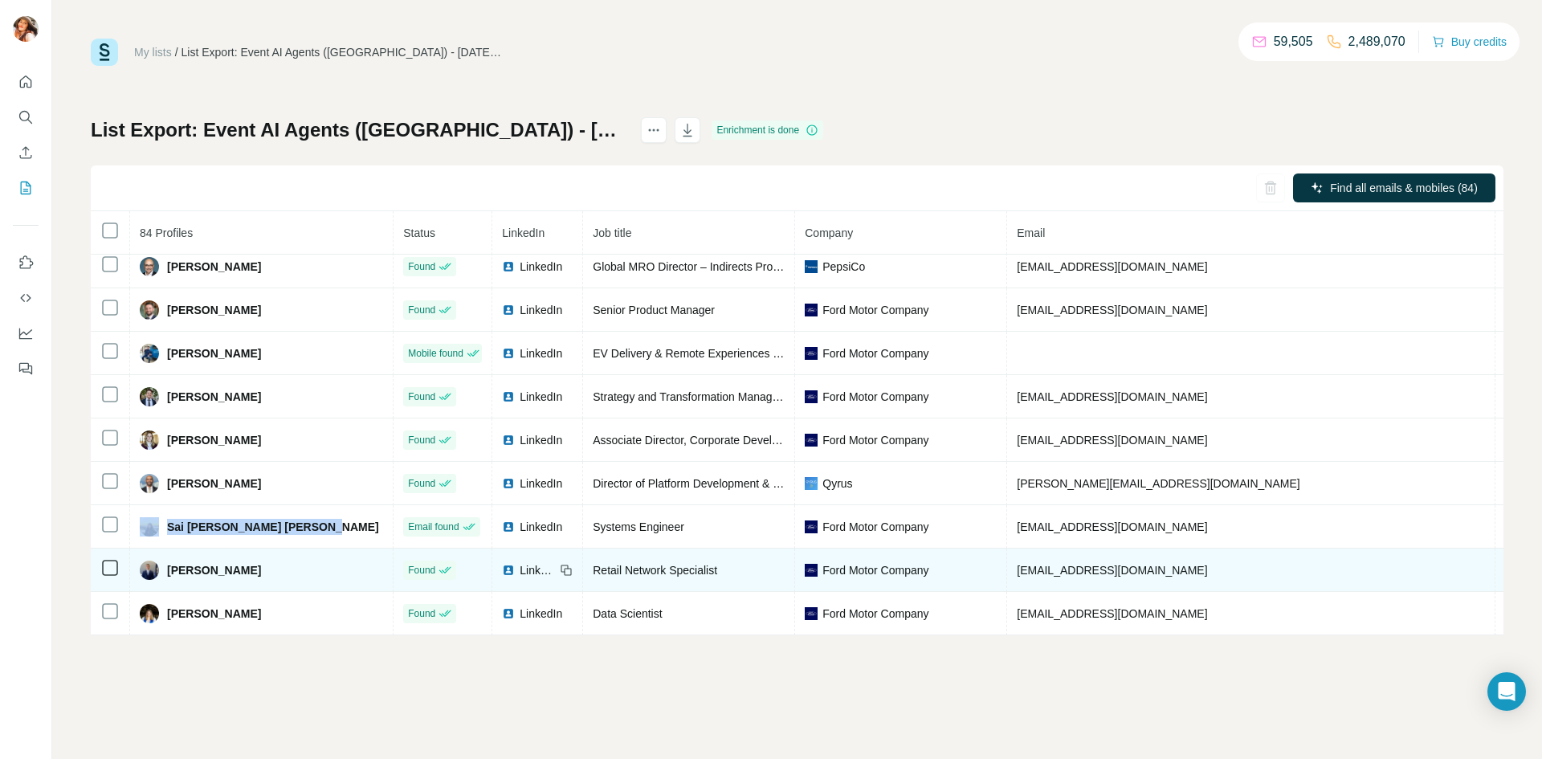
drag, startPoint x: 256, startPoint y: 573, endPoint x: 164, endPoint y: 569, distance: 92.4
click at [164, 569] on div "Samuel Bradley" at bounding box center [261, 569] width 243 height 19
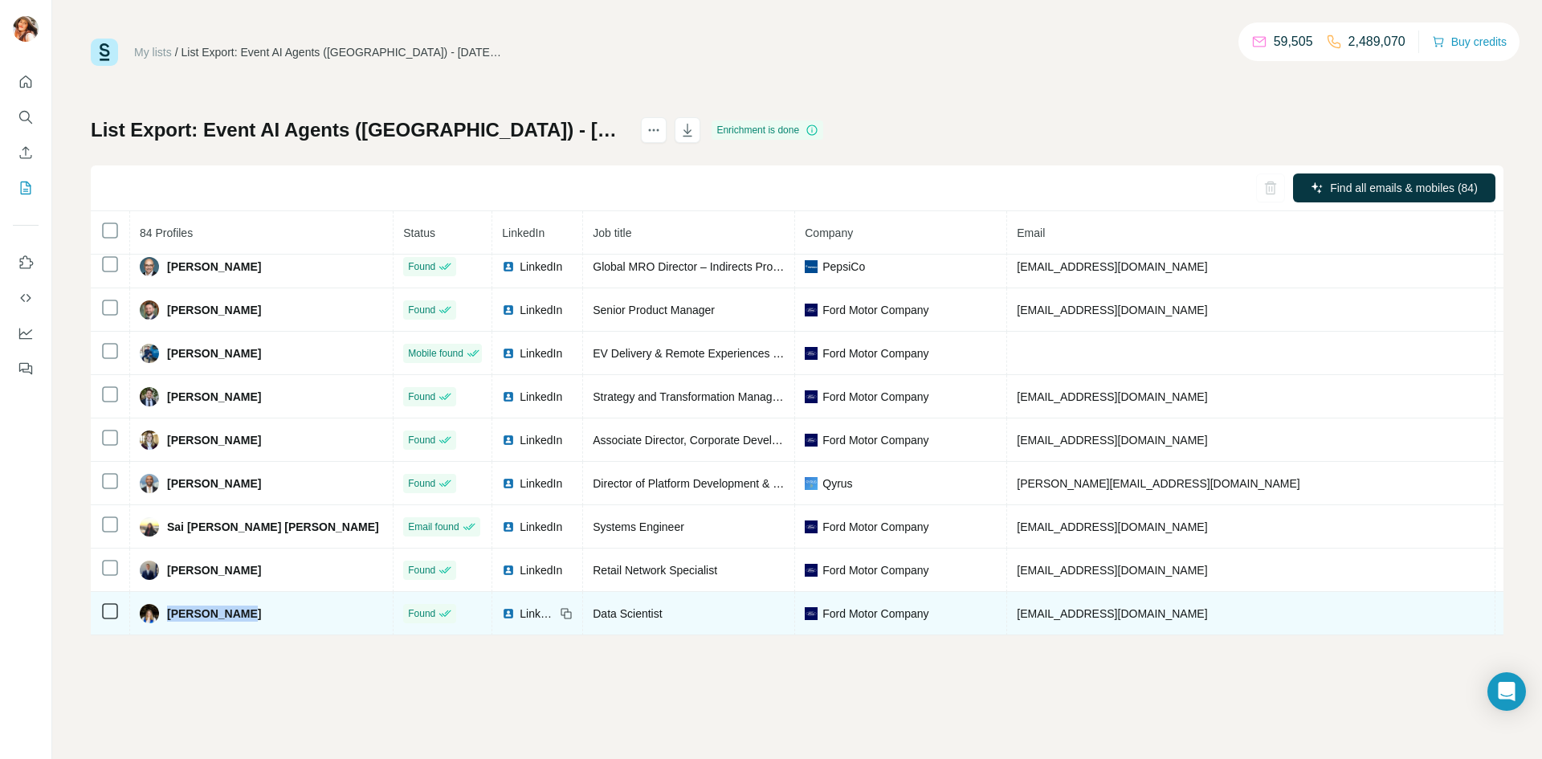
drag, startPoint x: 242, startPoint y: 614, endPoint x: 168, endPoint y: 613, distance: 74.7
click at [168, 613] on div "Sydney Hazen" at bounding box center [261, 613] width 243 height 19
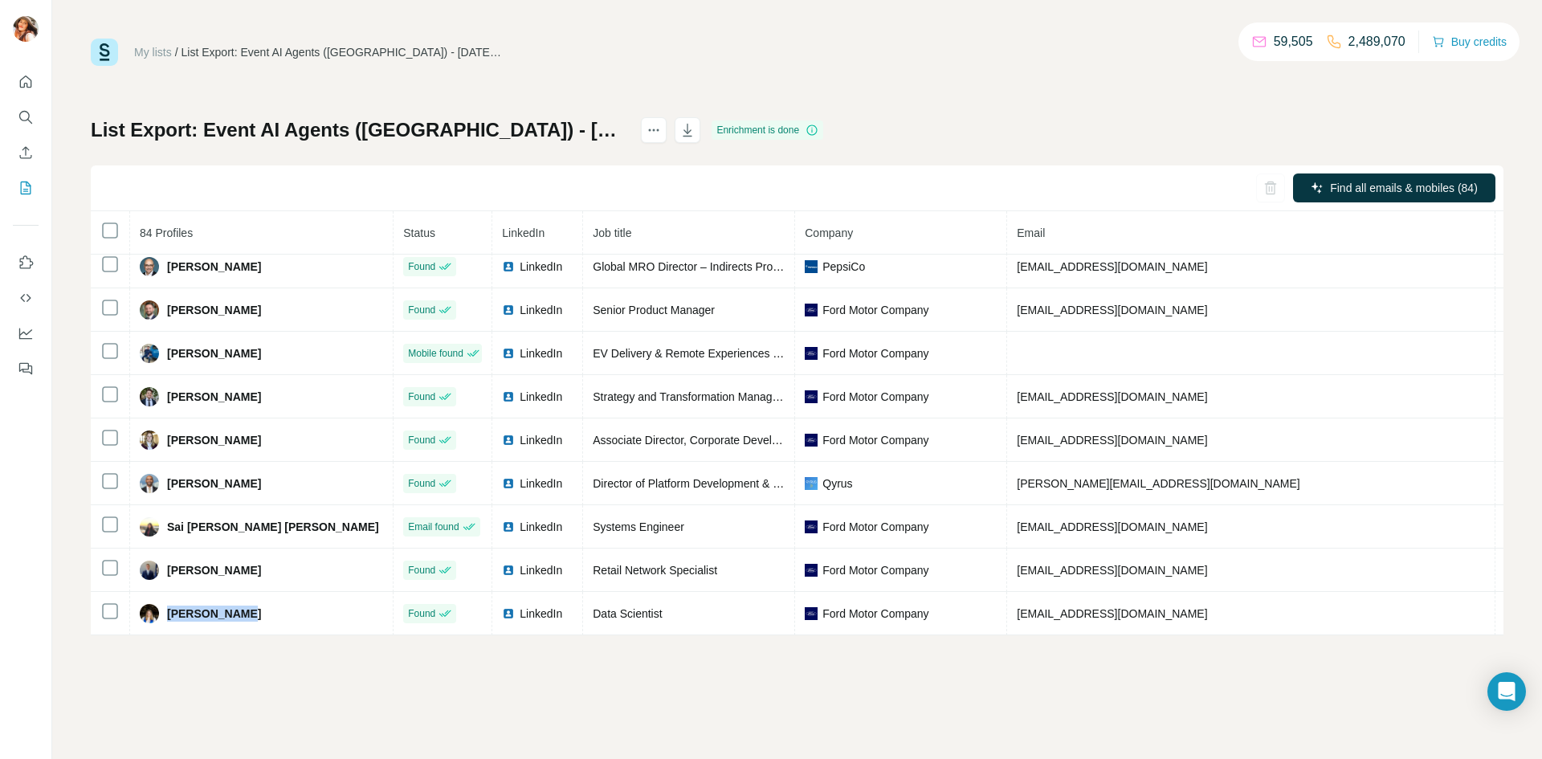
click at [402, 177] on div "Find all emails & mobiles (84)" at bounding box center [797, 188] width 1412 height 46
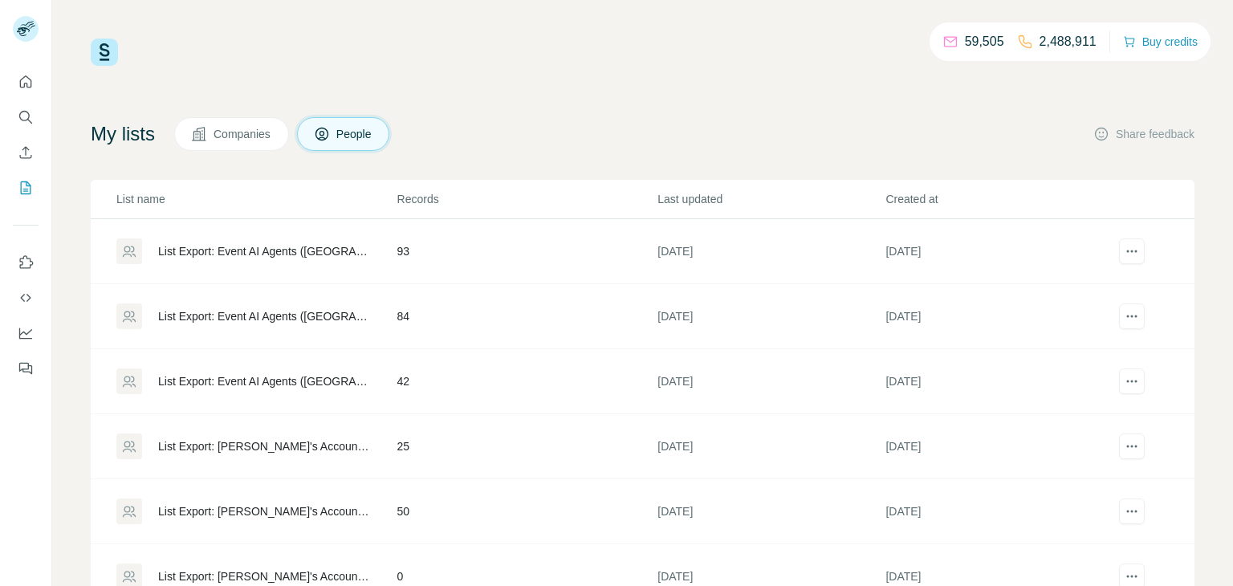
click at [255, 316] on div "List Export: Event AI Agents ([GEOGRAPHIC_DATA]) - [DATE] 12:40" at bounding box center [264, 316] width 212 height 16
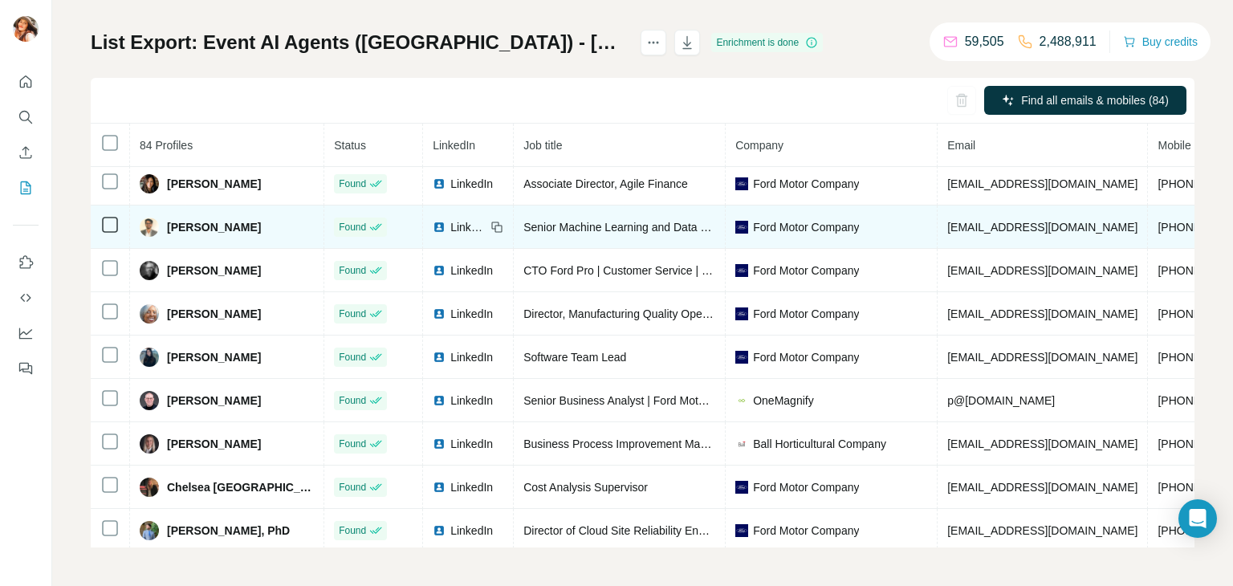
scroll to position [308, 0]
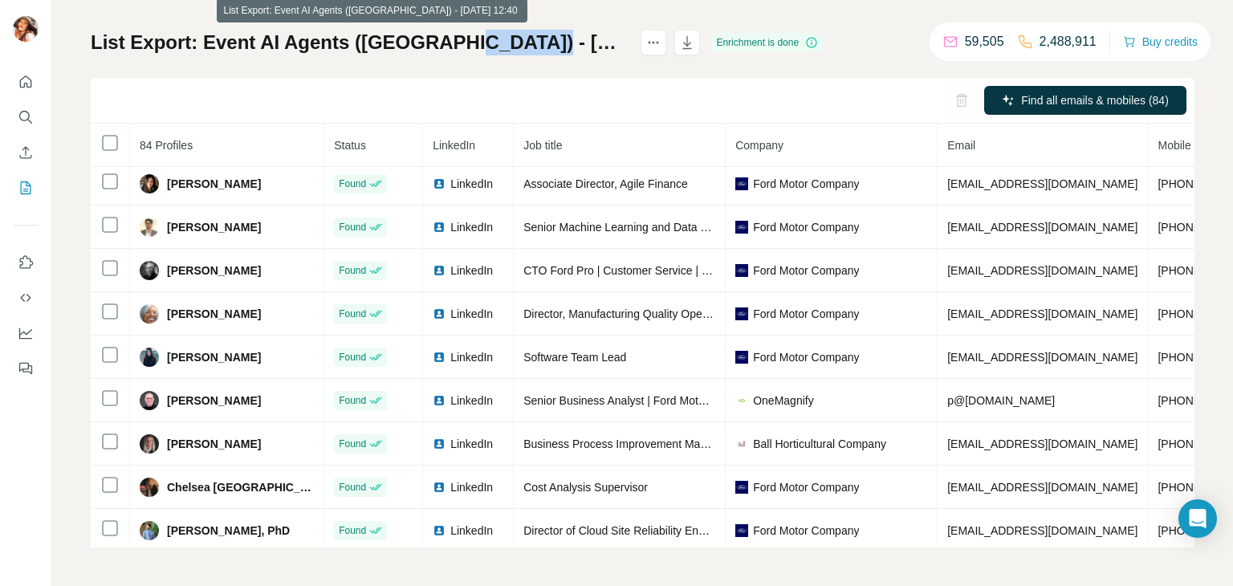
drag, startPoint x: 450, startPoint y: 44, endPoint x: 531, endPoint y: 37, distance: 80.6
click at [531, 37] on h1 "List Export: Event AI Agents ([GEOGRAPHIC_DATA]) - [DATE] 12:40" at bounding box center [359, 43] width 536 height 26
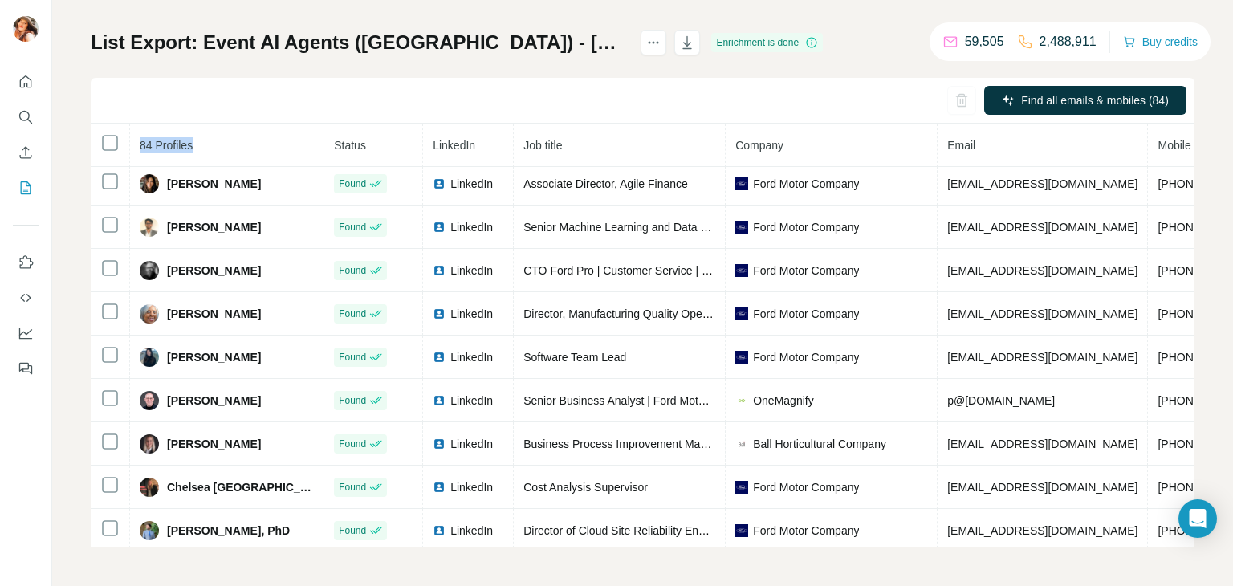
drag, startPoint x: 205, startPoint y: 143, endPoint x: 127, endPoint y: 145, distance: 77.9
click at [16, 181] on button "My lists" at bounding box center [26, 187] width 26 height 29
